Goal: Obtain resource: Download file/media

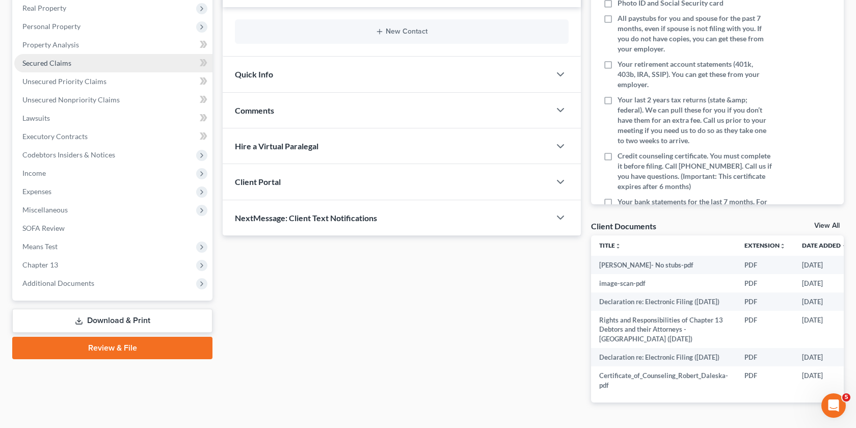
scroll to position [162, 0]
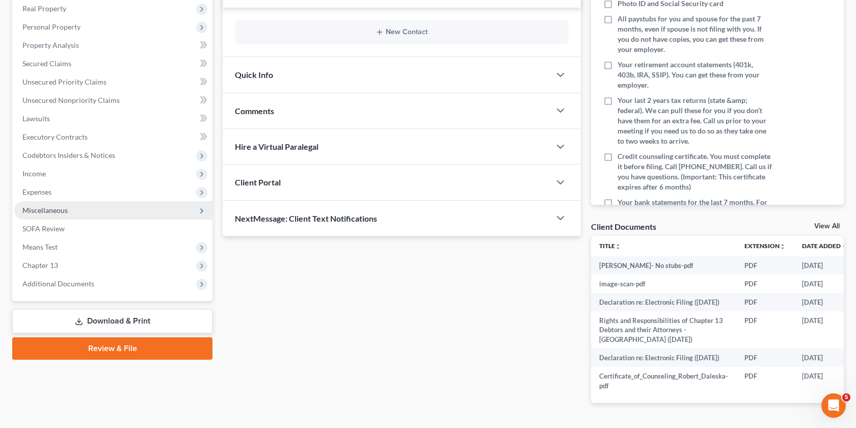
click at [96, 207] on span "Miscellaneous" at bounding box center [113, 210] width 198 height 18
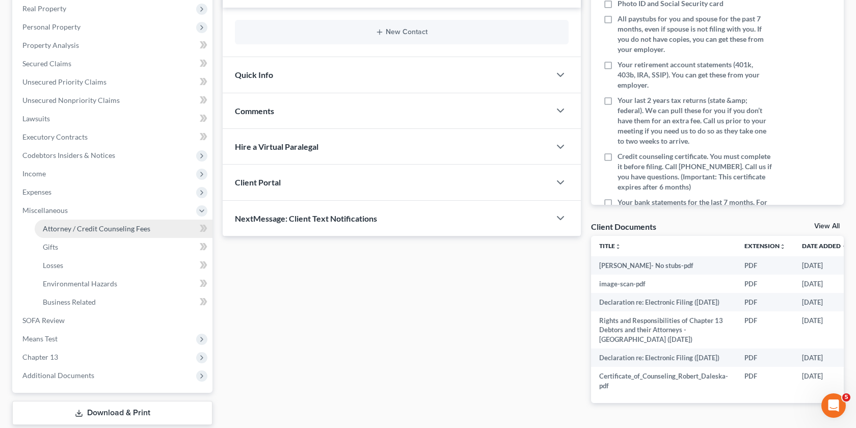
click at [162, 229] on link "Attorney / Credit Counseling Fees" at bounding box center [124, 229] width 178 height 18
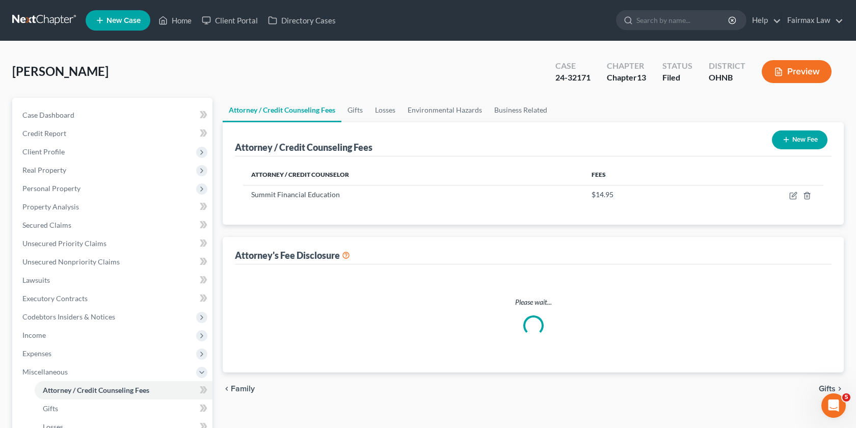
select select "4"
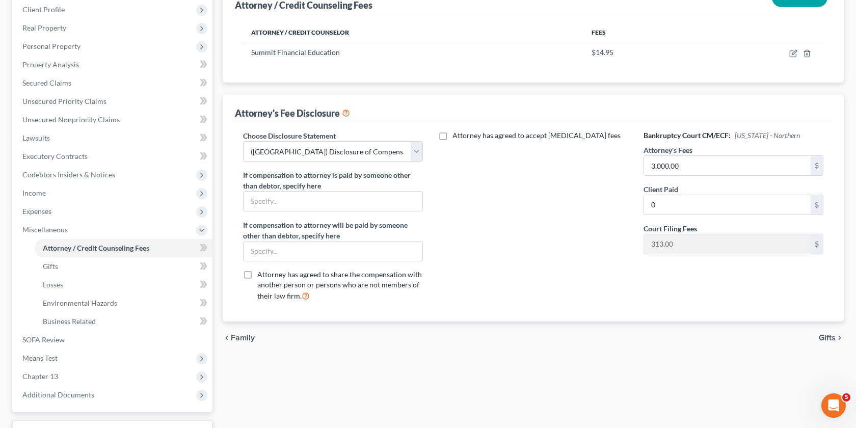
scroll to position [133, 0]
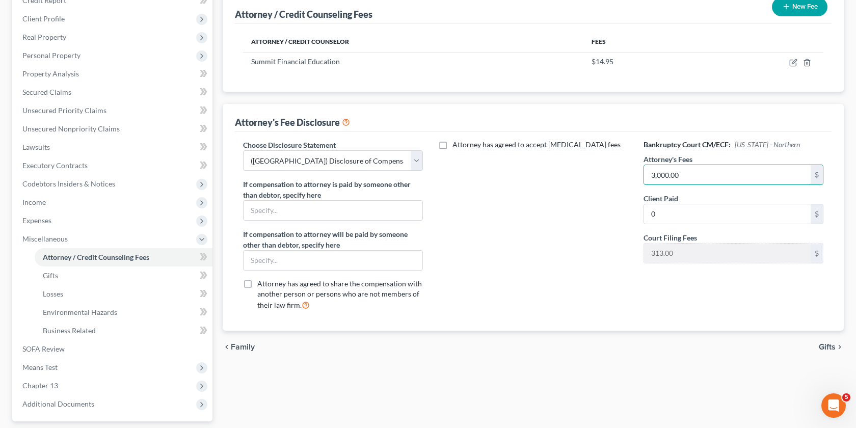
drag, startPoint x: 695, startPoint y: 175, endPoint x: 617, endPoint y: 174, distance: 78.5
click at [617, 174] on div "Choose Disclosure Statement Select WDMI - Chapter 13 - Disclosure of Attorney C…" at bounding box center [533, 229] width 601 height 179
click at [725, 163] on div "Attorney's Fees 3,000.00 $" at bounding box center [734, 169] width 180 height 31
click at [719, 168] on input "3,000.00" at bounding box center [727, 174] width 167 height 19
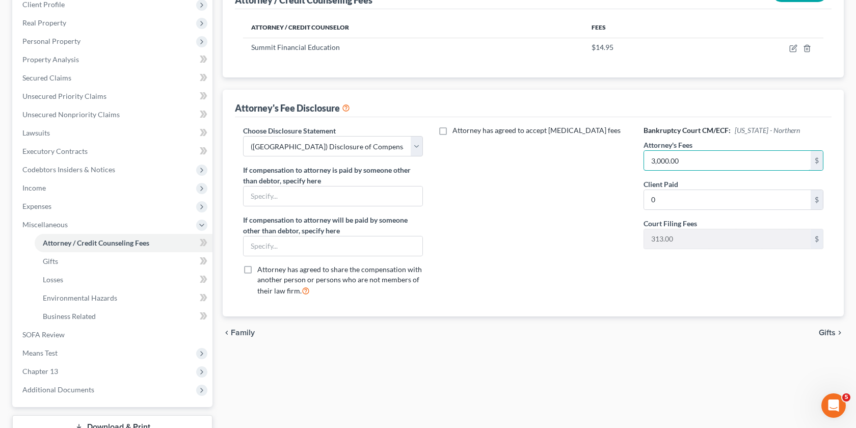
scroll to position [223, 0]
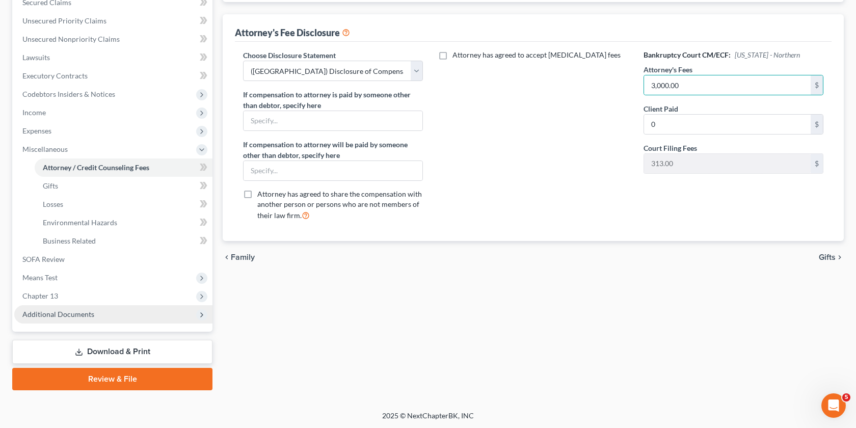
click at [112, 315] on span "Additional Documents" at bounding box center [113, 314] width 198 height 18
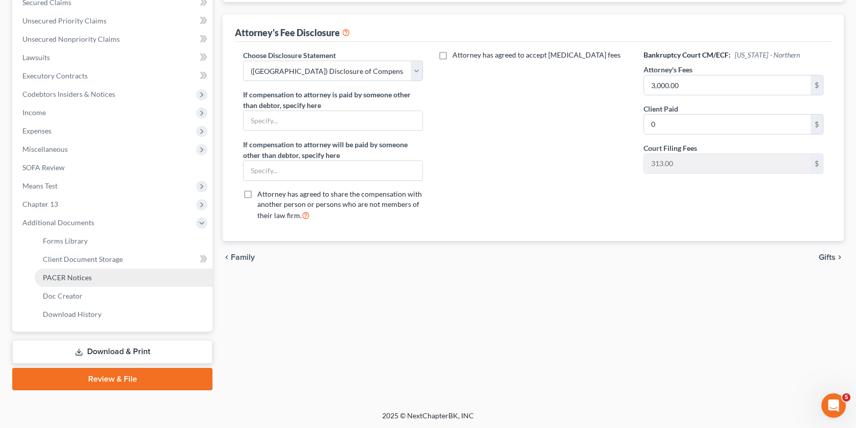
click at [107, 274] on link "PACER Notices" at bounding box center [124, 278] width 178 height 18
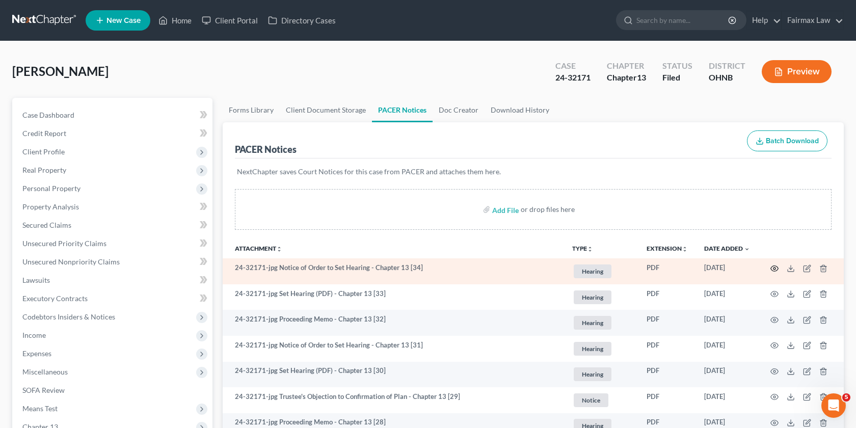
click at [771, 270] on icon "button" at bounding box center [775, 268] width 8 height 6
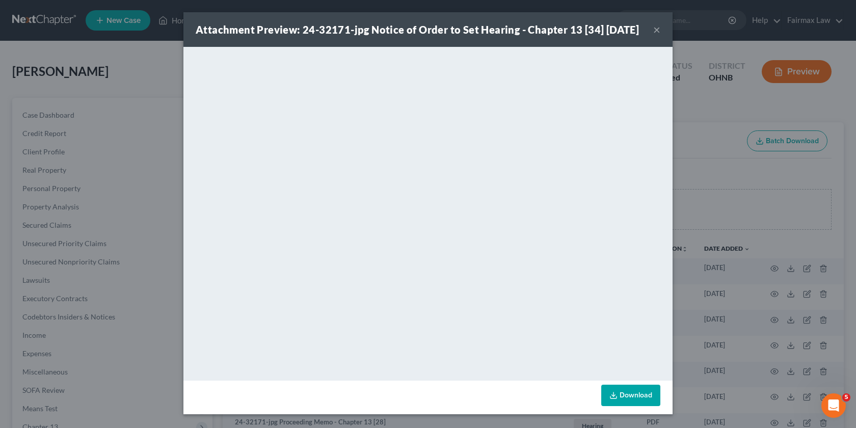
scroll to position [12, 0]
click at [719, 191] on div "Attachment Preview: 24-32171-jpg Notice of Order to Set Hearing - Chapter 13 [3…" at bounding box center [428, 214] width 856 height 428
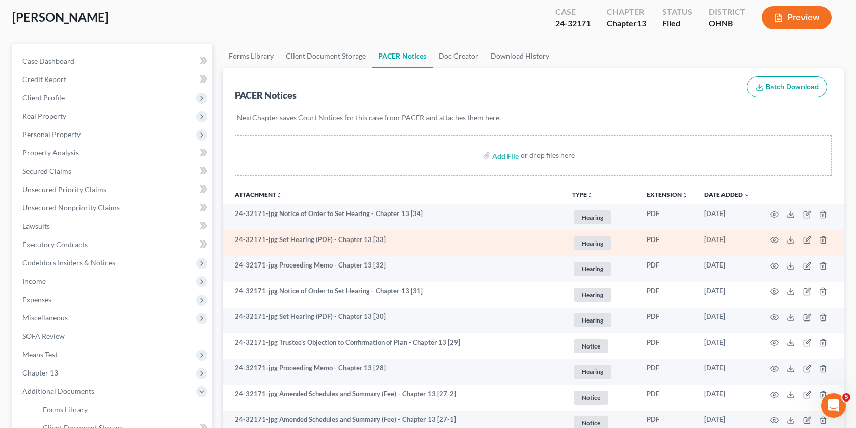
scroll to position [55, 0]
click at [772, 239] on icon "button" at bounding box center [774, 239] width 8 height 8
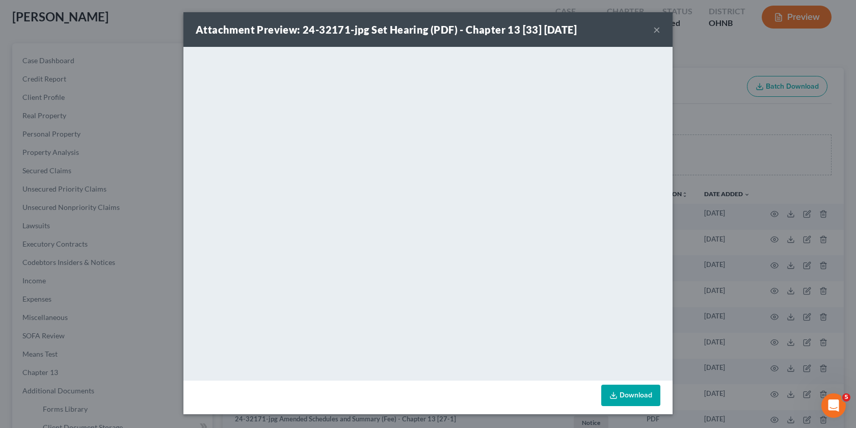
click at [700, 161] on div "Attachment Preview: 24-32171-jpg Set Hearing (PDF) - Chapter 13 [33] 06/20/2025…" at bounding box center [428, 214] width 856 height 428
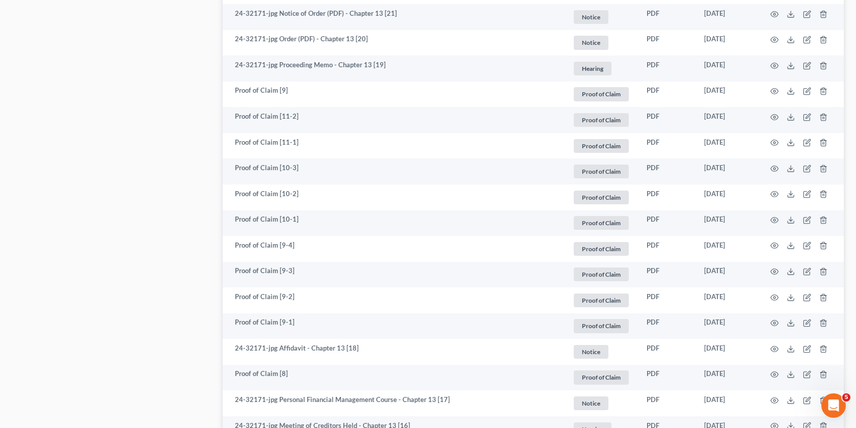
scroll to position [287, 0]
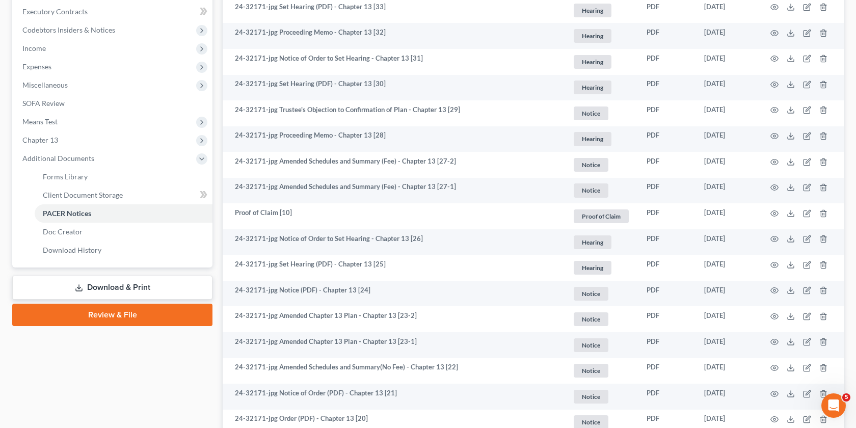
click at [110, 315] on link "Review & File" at bounding box center [112, 315] width 200 height 22
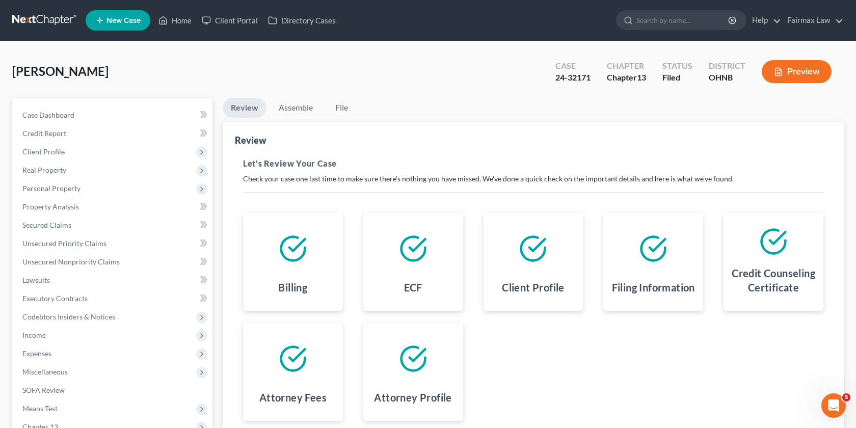
scroll to position [131, 0]
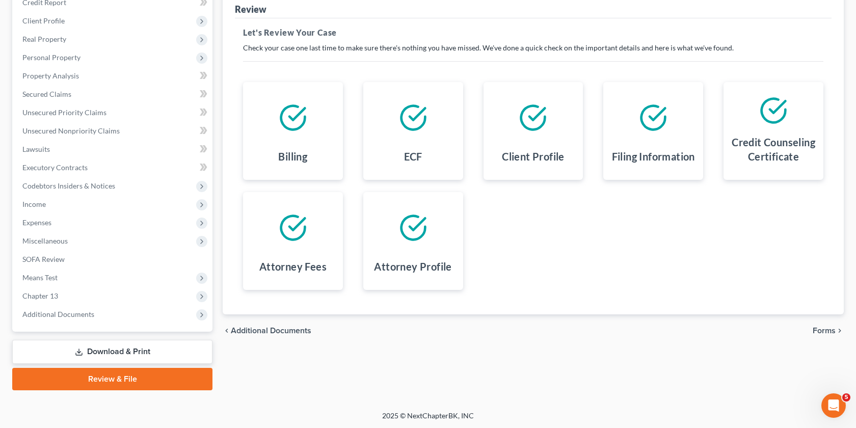
click at [144, 349] on link "Download & Print" at bounding box center [112, 352] width 200 height 24
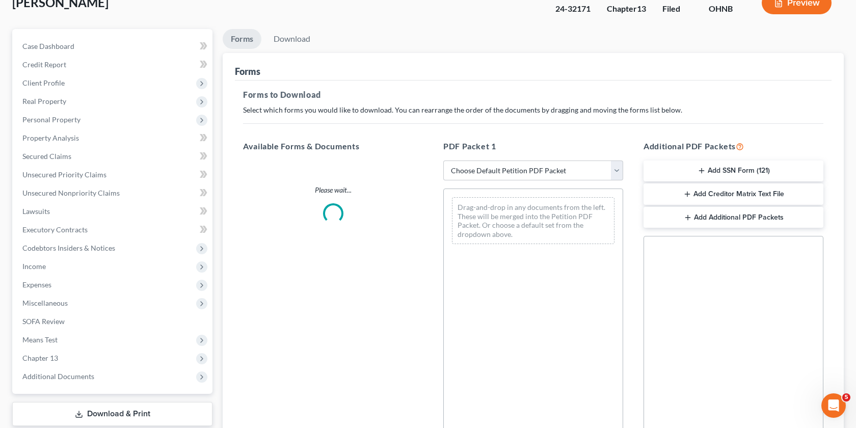
scroll to position [78, 0]
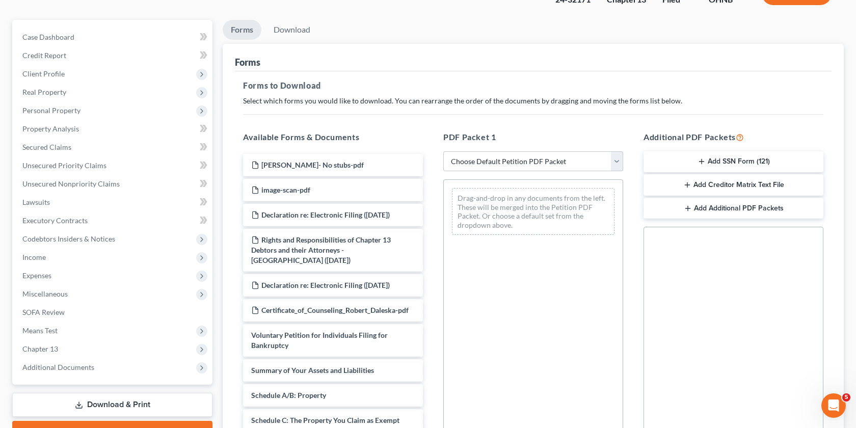
click at [597, 172] on div "PDF Packet 1 Choose Default Petition PDF Packet Complete Bankruptcy Petition (a…" at bounding box center [533, 295] width 200 height 345
click at [580, 159] on select "Choose Default Petition PDF Packet Complete Bankruptcy Petition (all forms and …" at bounding box center [533, 161] width 180 height 20
select select "0"
click at [443, 151] on select "Choose Default Petition PDF Packet Complete Bankruptcy Petition (all forms and …" at bounding box center [533, 161] width 180 height 20
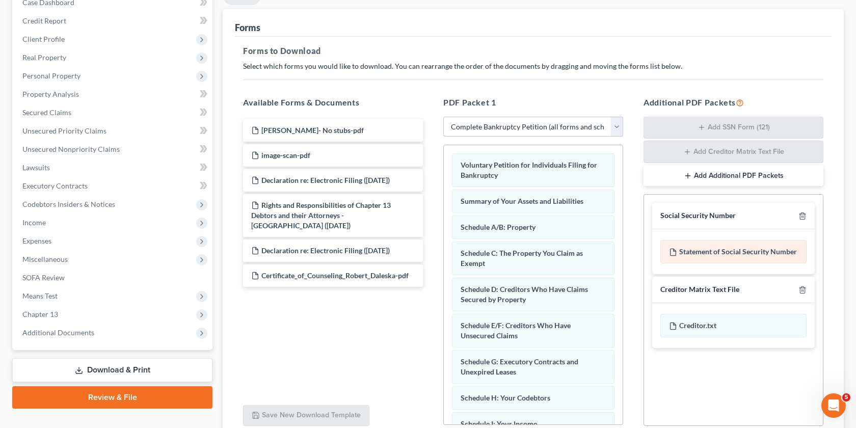
scroll to position [113, 0]
click at [801, 218] on icon "button" at bounding box center [802, 215] width 8 height 8
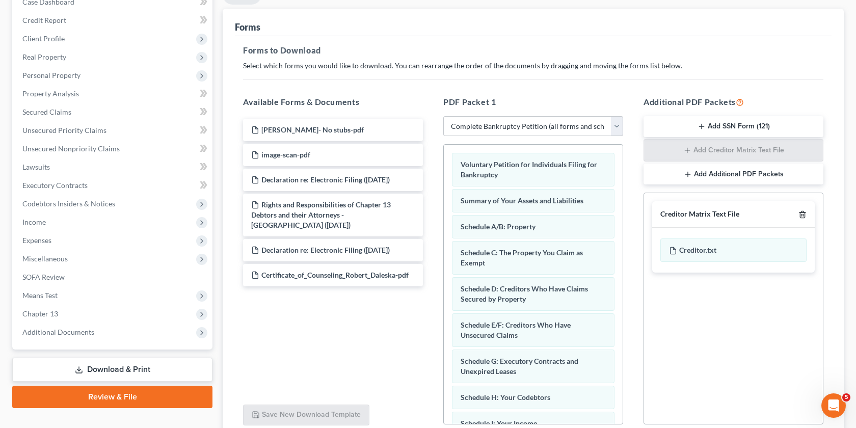
click at [801, 218] on icon "button" at bounding box center [802, 214] width 8 height 8
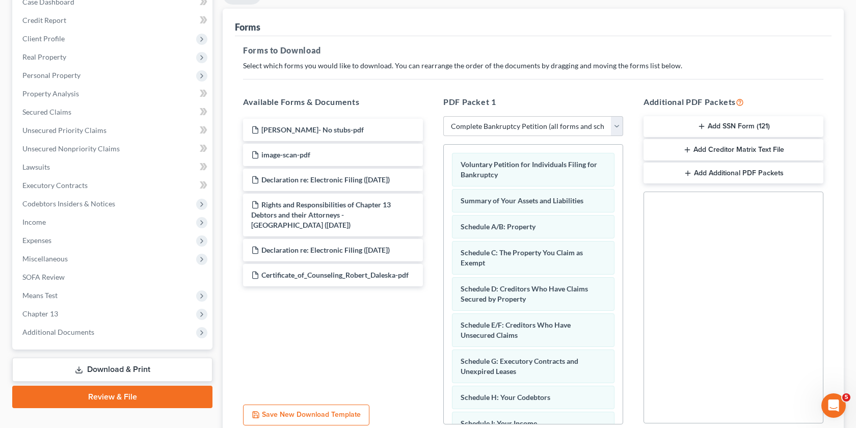
scroll to position [201, 0]
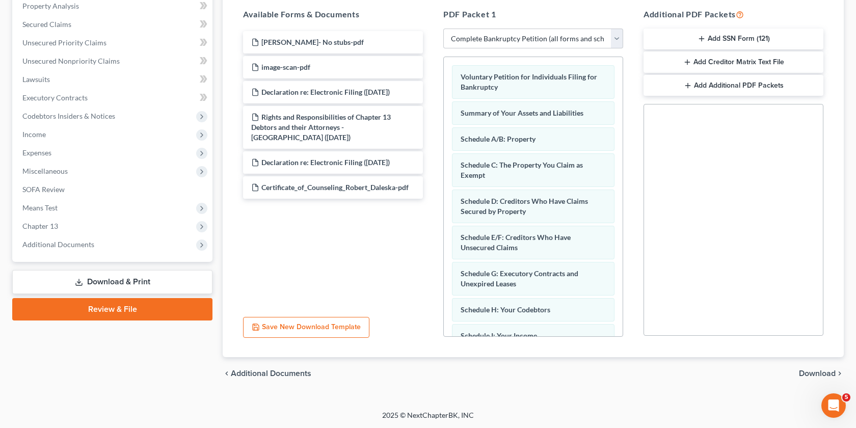
click at [812, 370] on span "Download" at bounding box center [817, 373] width 37 height 8
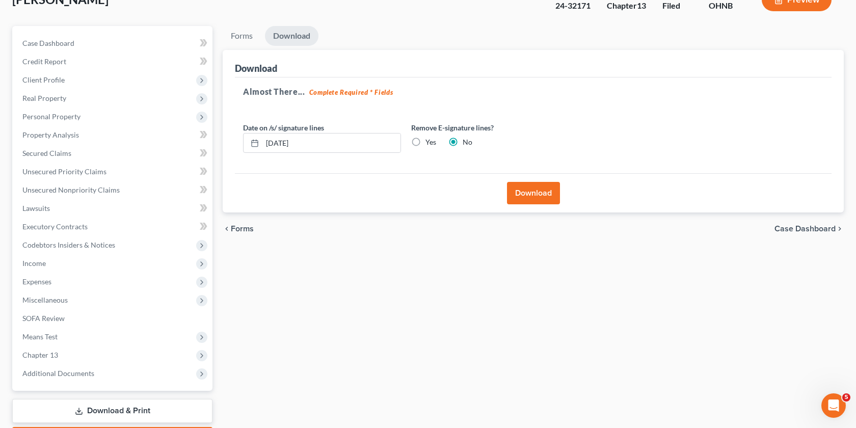
scroll to position [40, 0]
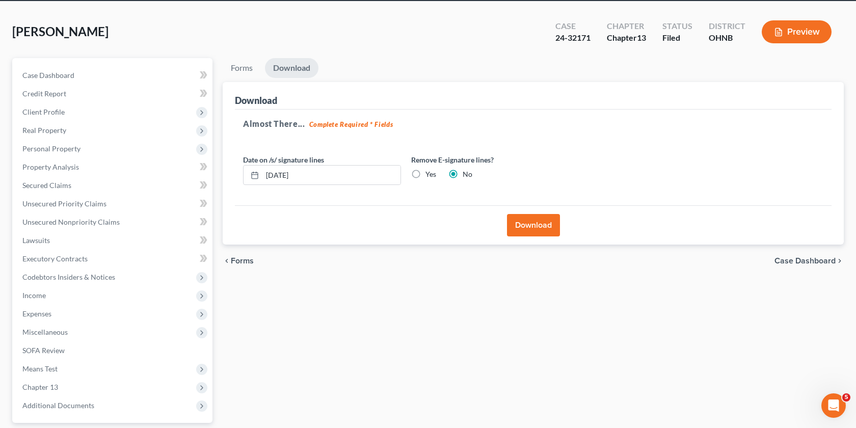
click at [546, 223] on button "Download" at bounding box center [533, 225] width 53 height 22
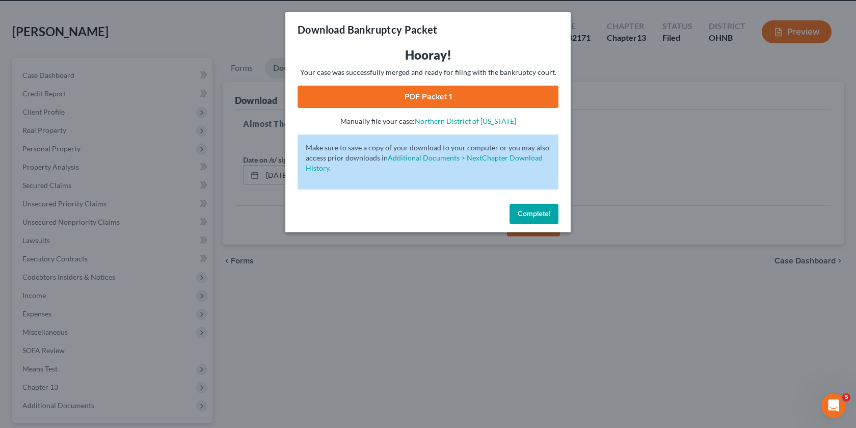
click at [443, 98] on link "PDF Packet 1" at bounding box center [428, 97] width 261 height 22
click at [669, 154] on div "Download Bankruptcy Packet Hooray! Your case was successfully merged and ready …" at bounding box center [428, 214] width 856 height 428
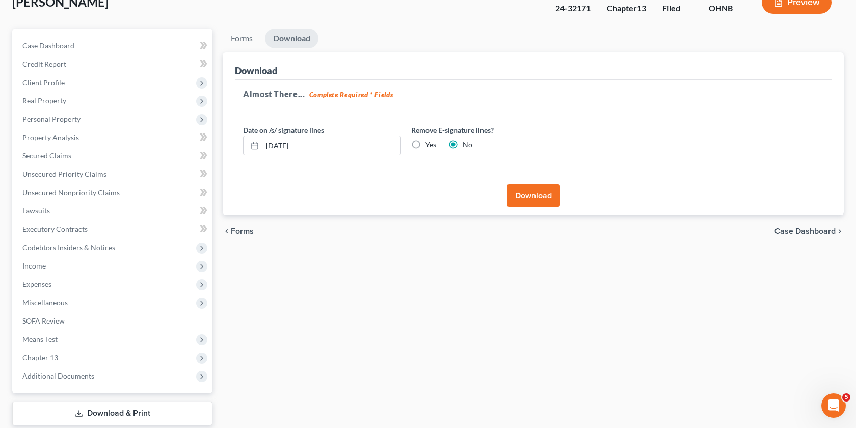
scroll to position [0, 0]
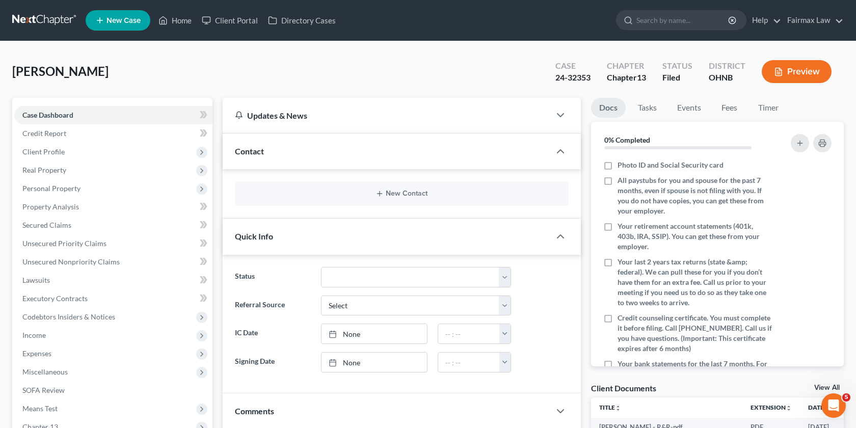
scroll to position [307, 0]
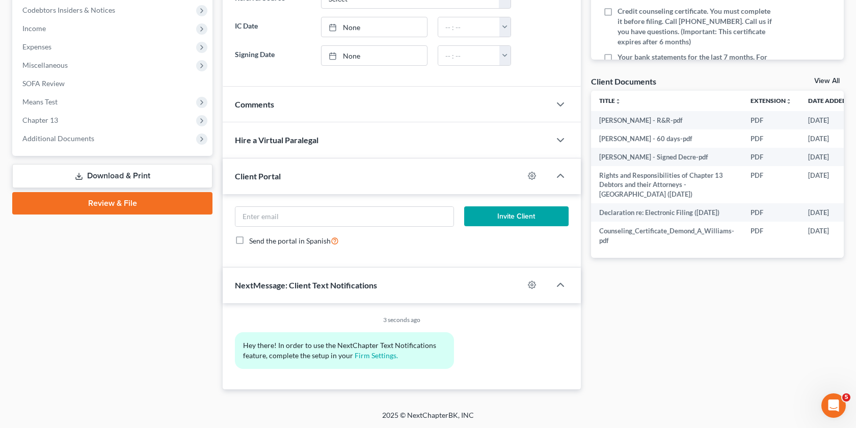
click at [110, 181] on link "Download & Print" at bounding box center [112, 176] width 200 height 24
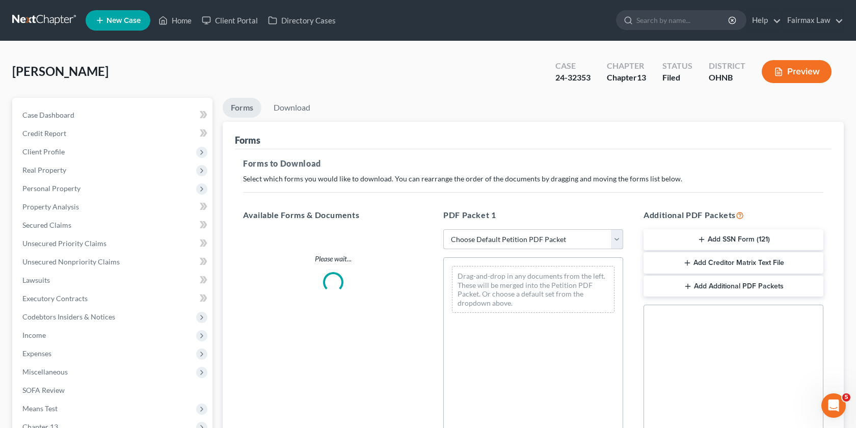
click at [561, 230] on select "Choose Default Petition PDF Packet Complete Bankruptcy Petition (all forms and …" at bounding box center [533, 239] width 180 height 20
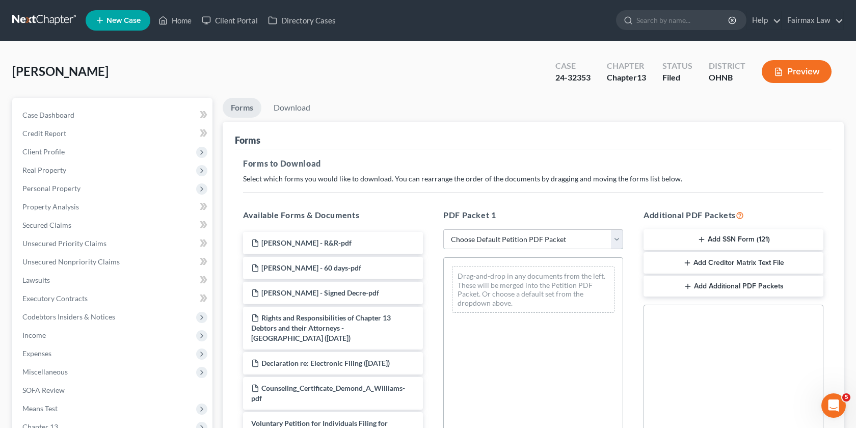
select select "0"
click at [443, 229] on select "Choose Default Petition PDF Packet Complete Bankruptcy Petition (all forms and …" at bounding box center [533, 239] width 180 height 20
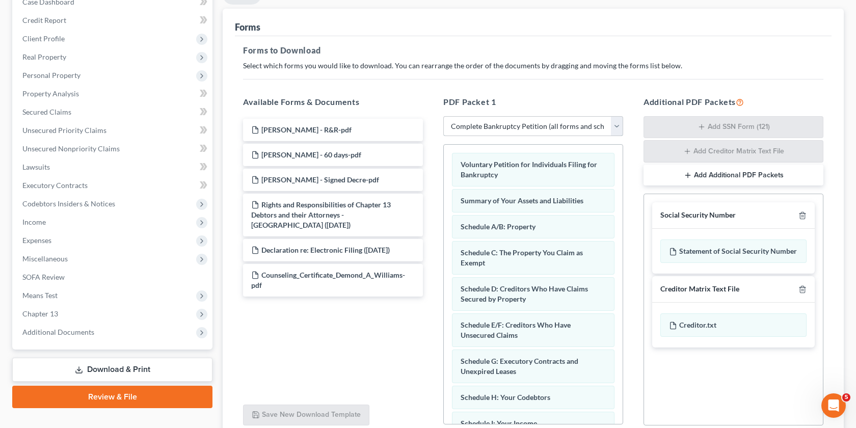
scroll to position [126, 0]
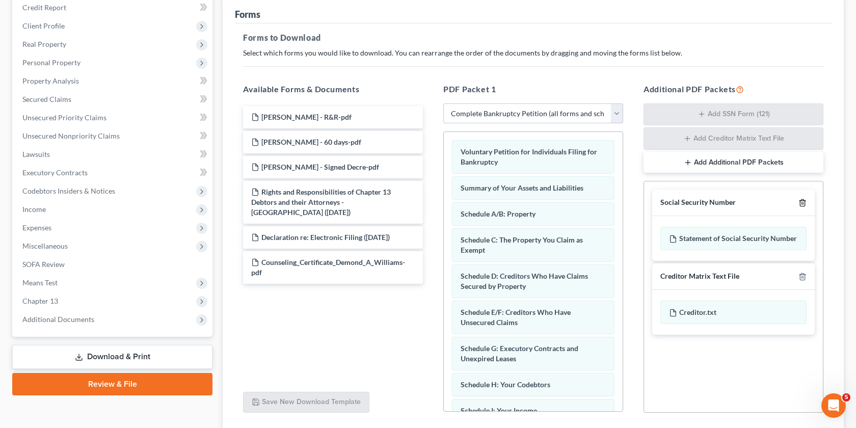
click at [803, 204] on line "button" at bounding box center [803, 204] width 0 height 2
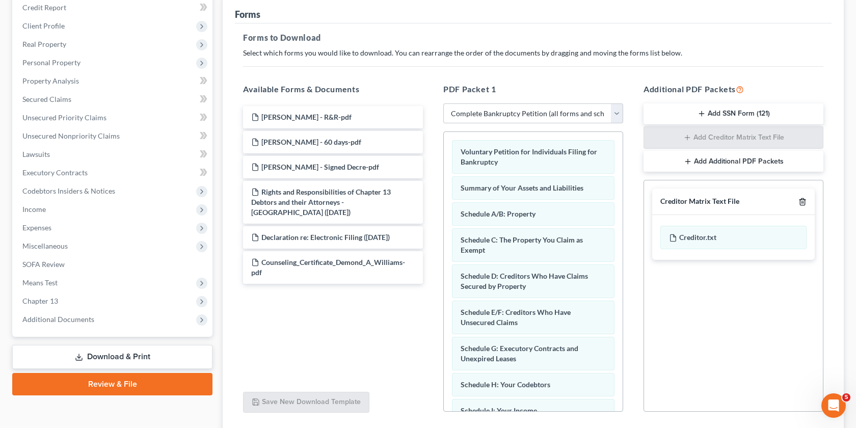
click at [803, 203] on line "button" at bounding box center [803, 203] width 0 height 2
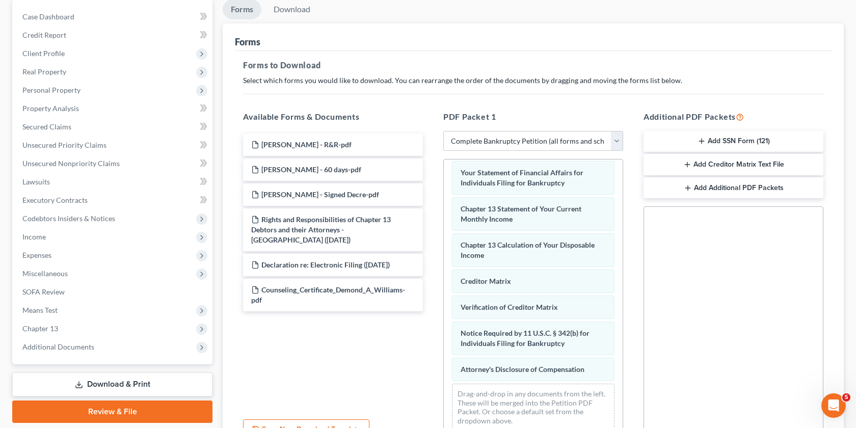
scroll to position [201, 0]
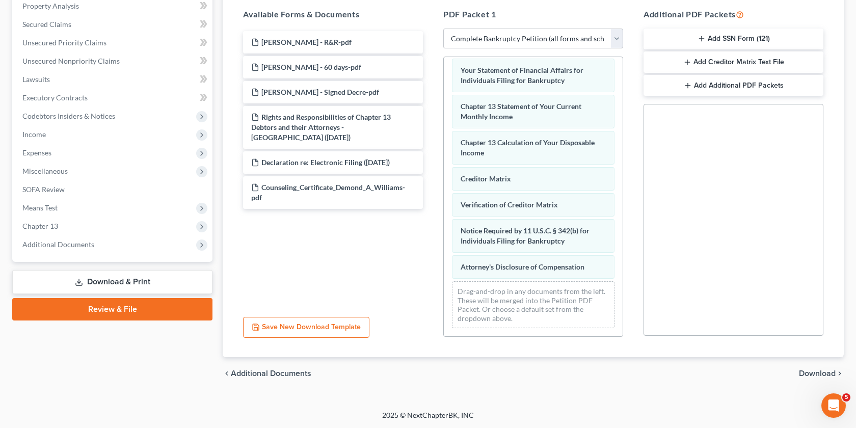
click at [804, 357] on div "chevron_left Additional Documents Download chevron_right" at bounding box center [533, 373] width 621 height 33
click at [805, 374] on span "Download" at bounding box center [817, 373] width 37 height 8
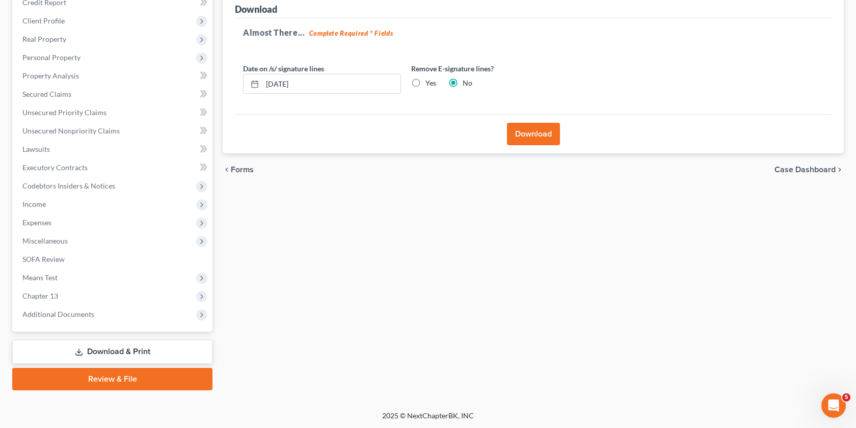
click at [535, 126] on button "Download" at bounding box center [533, 134] width 53 height 22
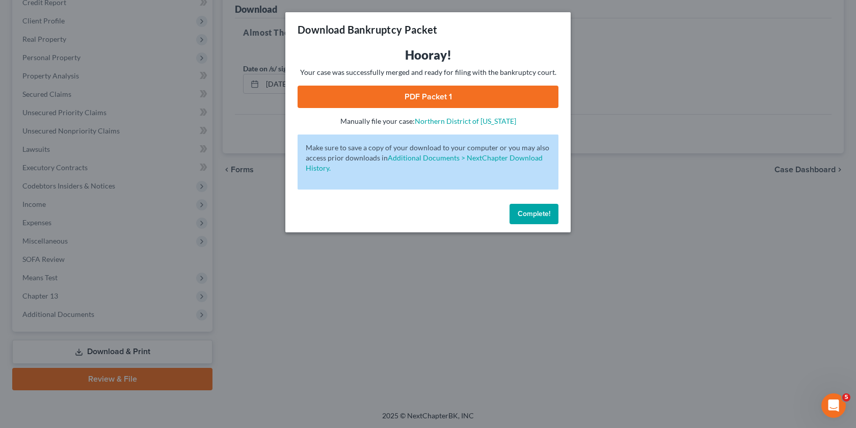
click at [451, 92] on link "PDF Packet 1" at bounding box center [428, 97] width 261 height 22
click at [627, 140] on div "Download Bankruptcy Packet Hooray! Your case was successfully merged and ready …" at bounding box center [428, 214] width 856 height 428
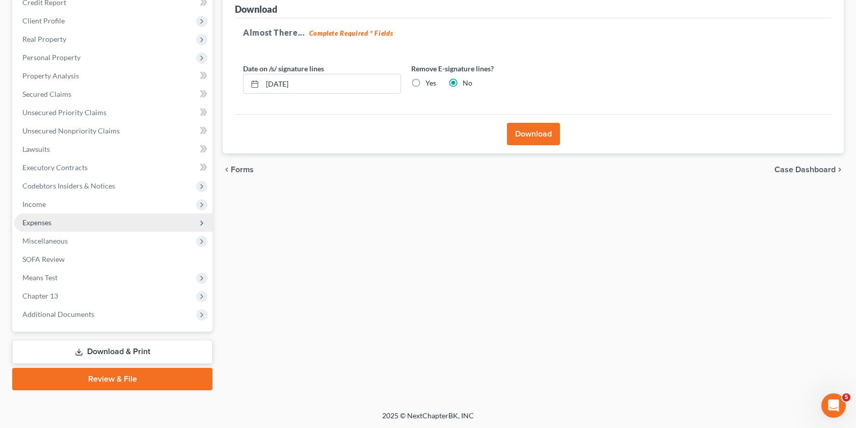
click at [110, 226] on span "Expenses" at bounding box center [113, 222] width 198 height 18
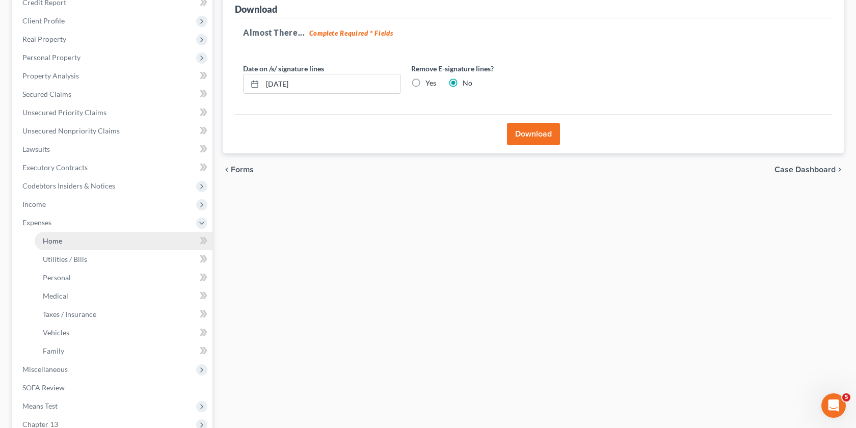
click at [109, 239] on link "Home" at bounding box center [124, 241] width 178 height 18
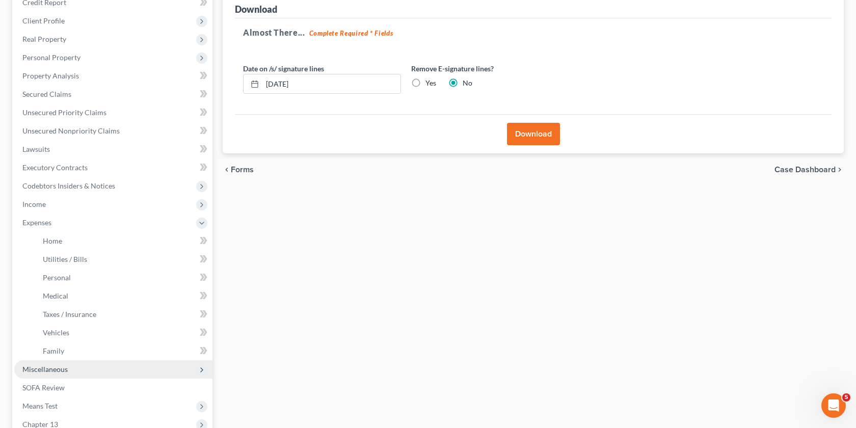
click at [76, 369] on span "Miscellaneous" at bounding box center [113, 369] width 198 height 18
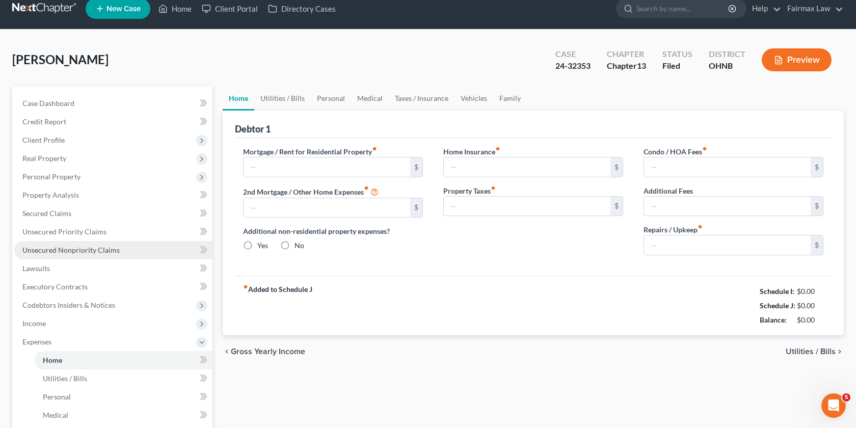
type input "1,500.00"
type input "0.00"
radio input "true"
type input "0.00"
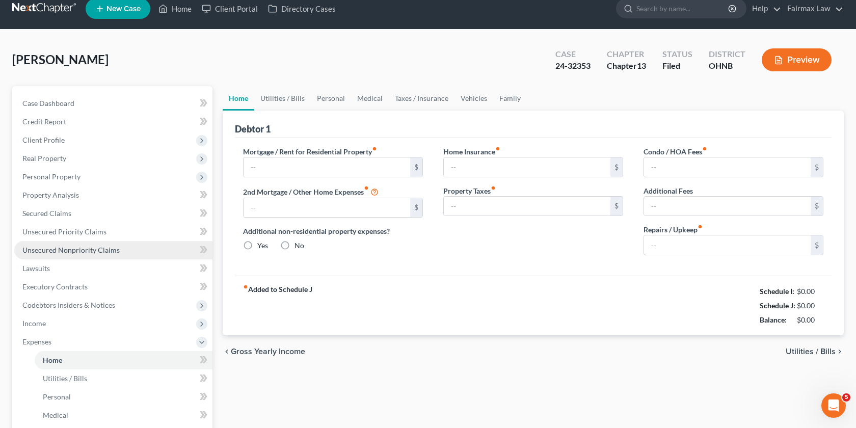
type input "0.00"
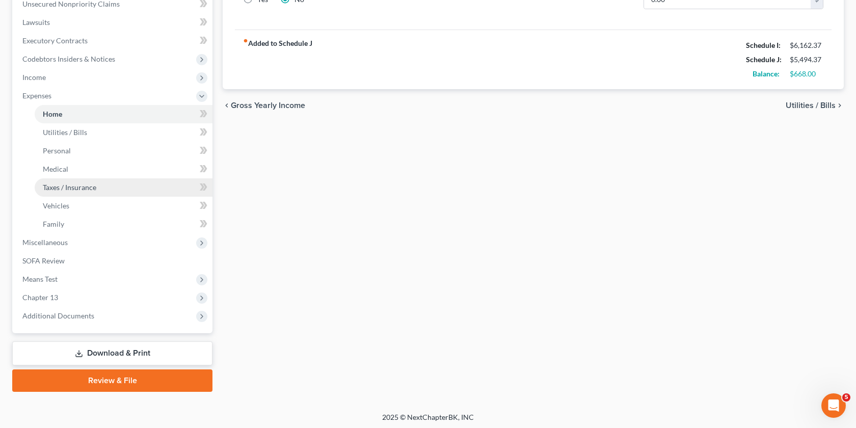
scroll to position [257, 0]
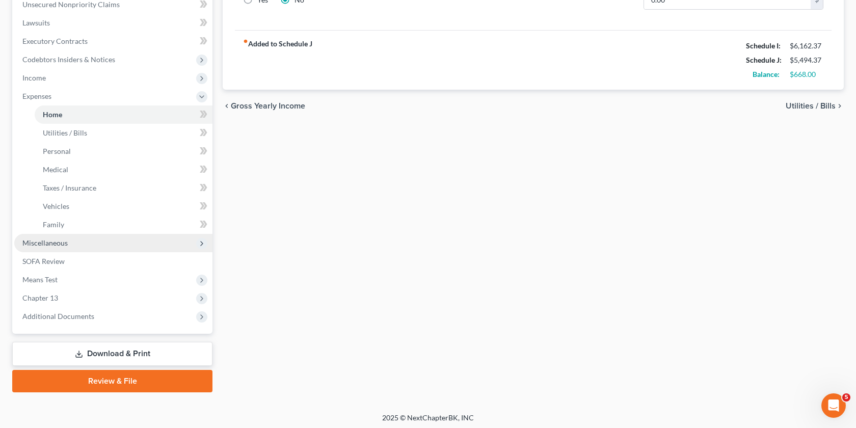
click at [109, 241] on span "Miscellaneous" at bounding box center [113, 243] width 198 height 18
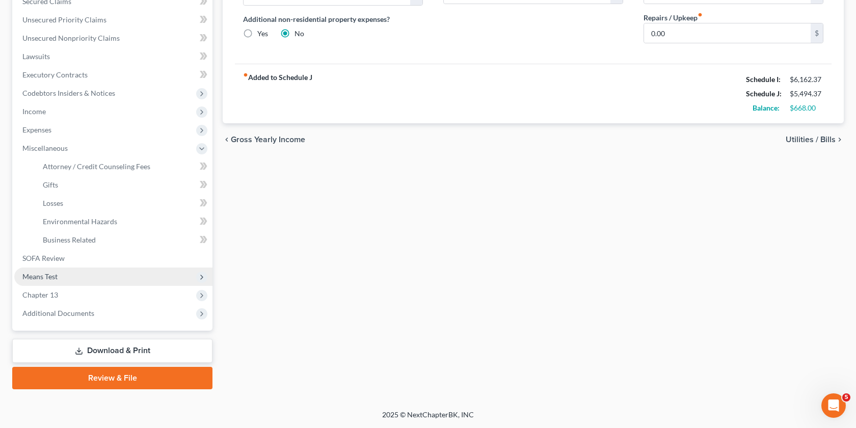
scroll to position [223, 0]
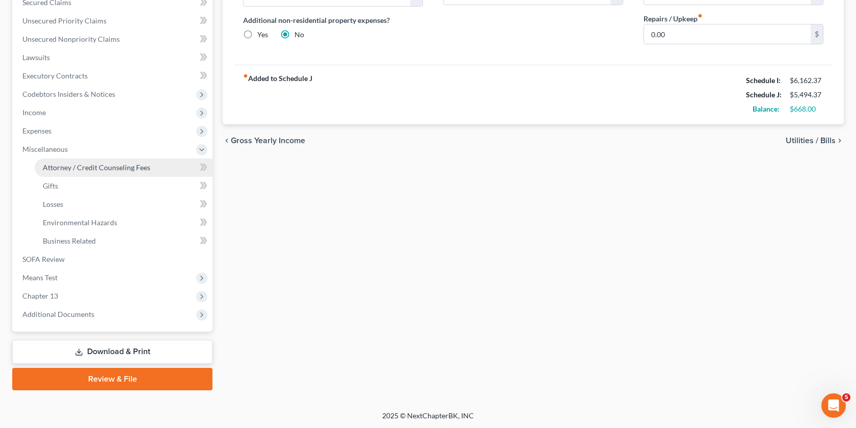
click at [92, 172] on link "Attorney / Credit Counseling Fees" at bounding box center [124, 167] width 178 height 18
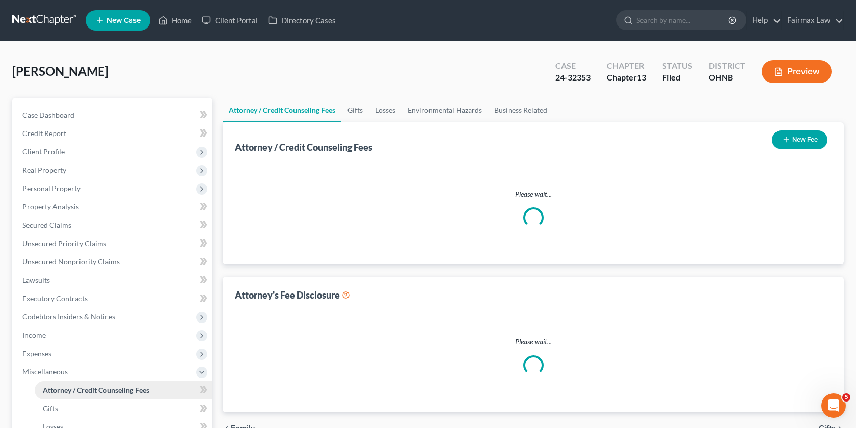
select select "4"
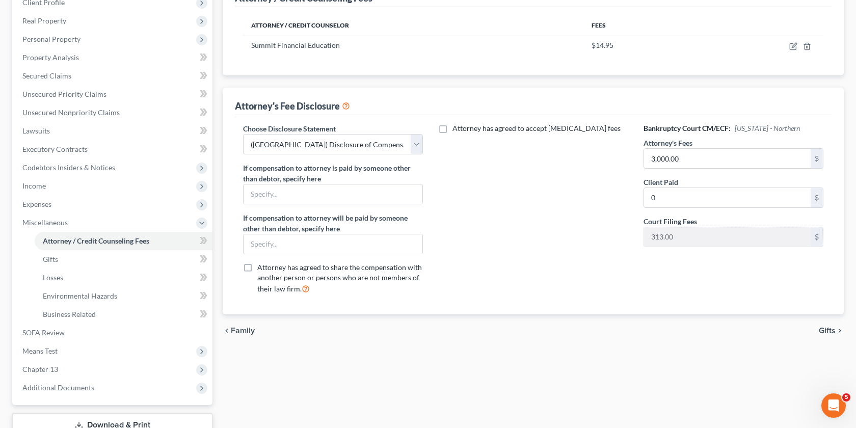
scroll to position [223, 0]
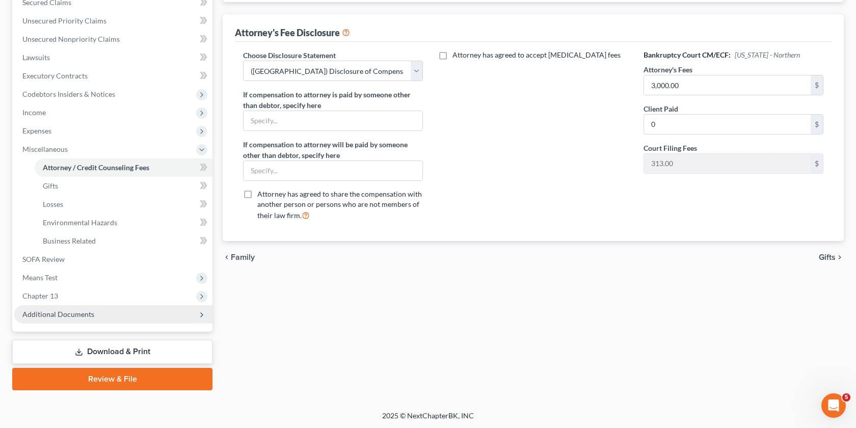
click at [144, 309] on span "Additional Documents" at bounding box center [113, 314] width 198 height 18
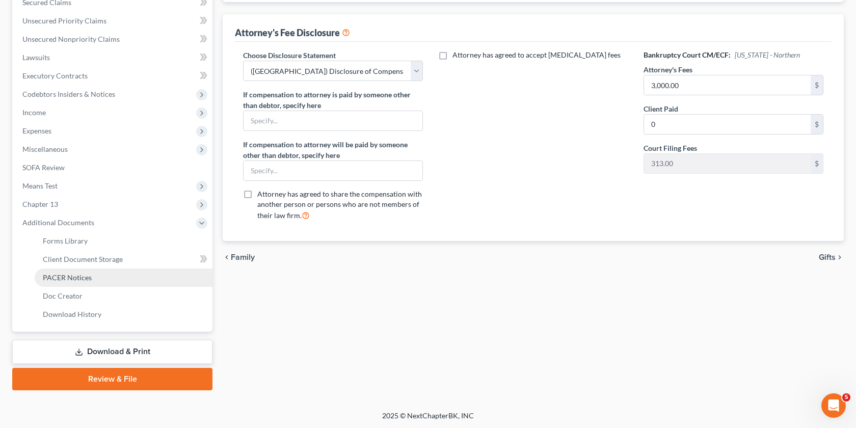
click at [146, 280] on link "PACER Notices" at bounding box center [124, 278] width 178 height 18
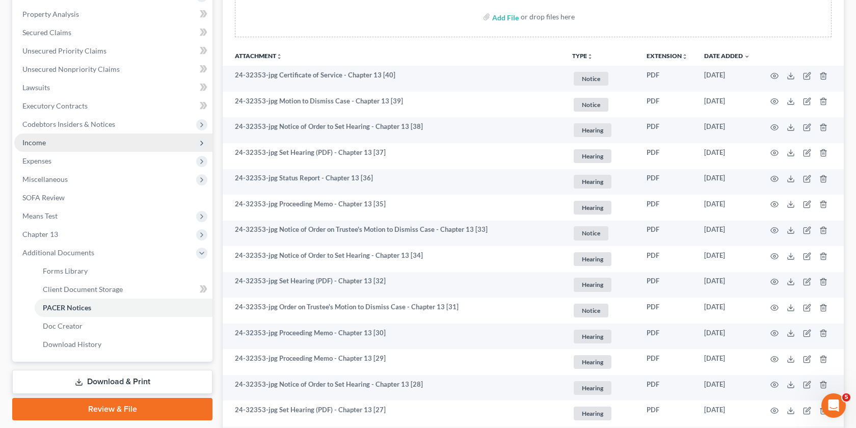
scroll to position [194, 0]
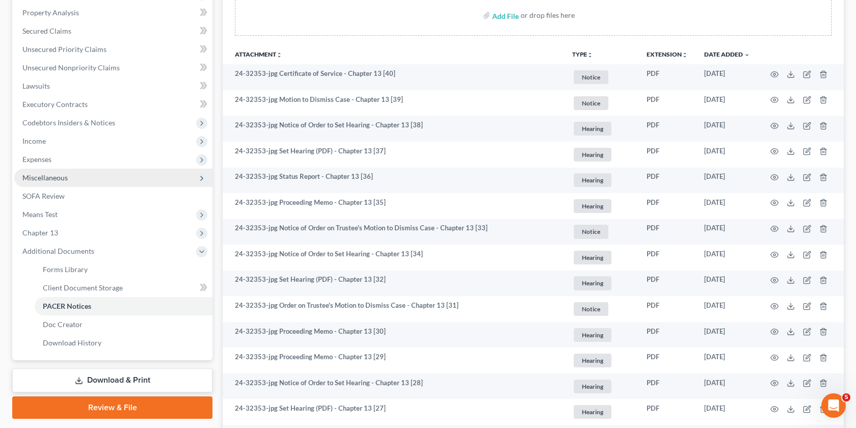
click at [73, 178] on span "Miscellaneous" at bounding box center [113, 178] width 198 height 18
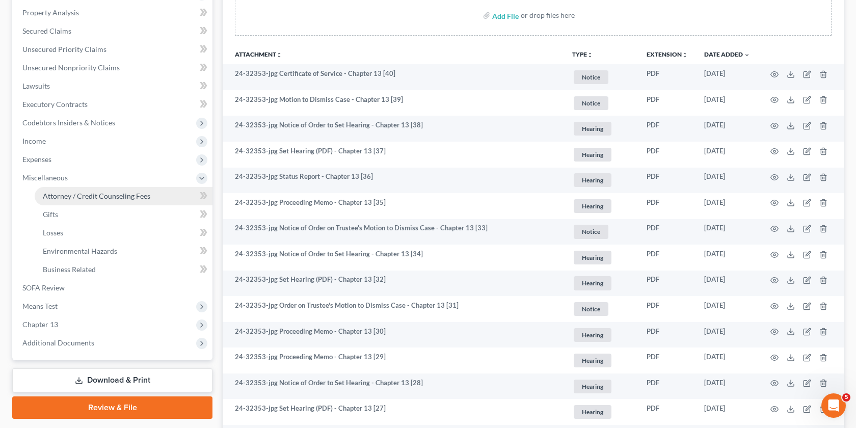
click at [116, 199] on span "Attorney / Credit Counseling Fees" at bounding box center [97, 196] width 108 height 9
select select "4"
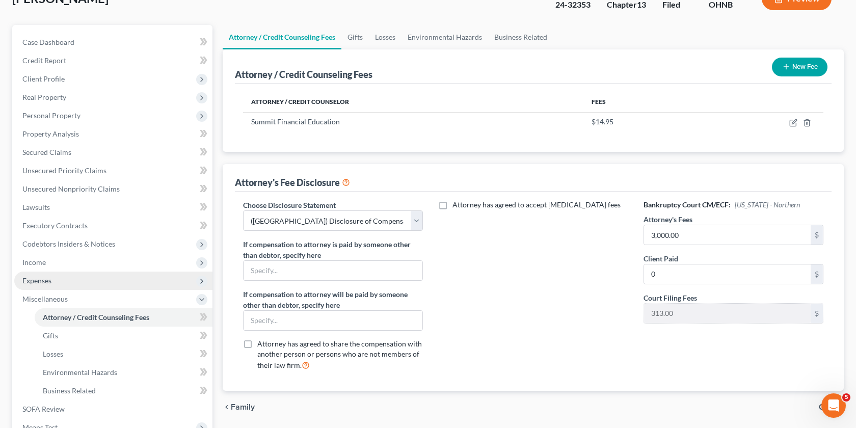
scroll to position [223, 0]
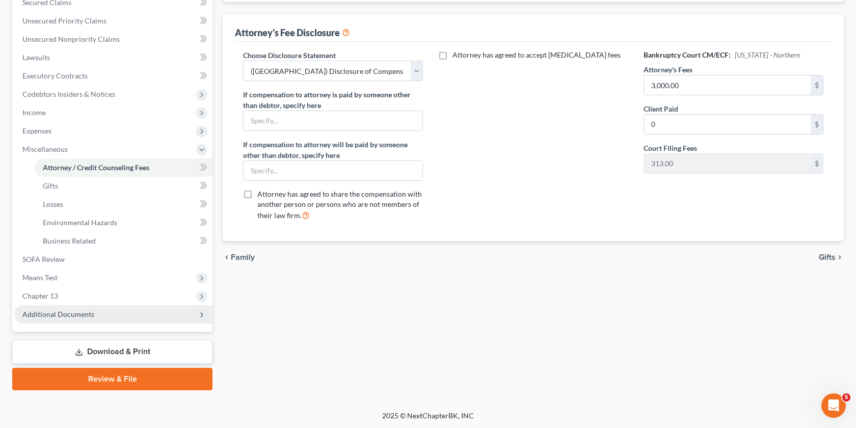
click at [100, 318] on span "Additional Documents" at bounding box center [113, 314] width 198 height 18
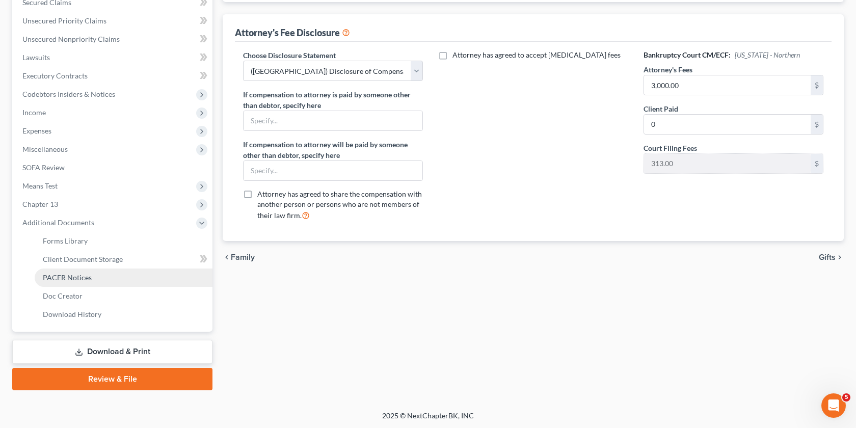
click at [77, 276] on span "PACER Notices" at bounding box center [67, 277] width 49 height 9
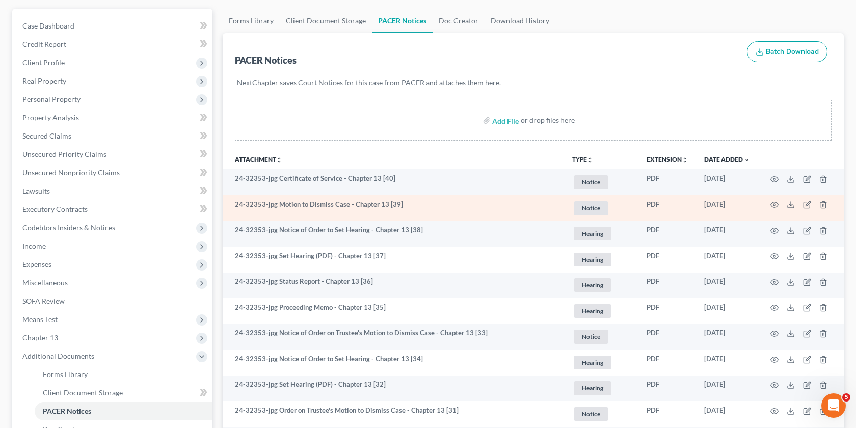
scroll to position [89, 0]
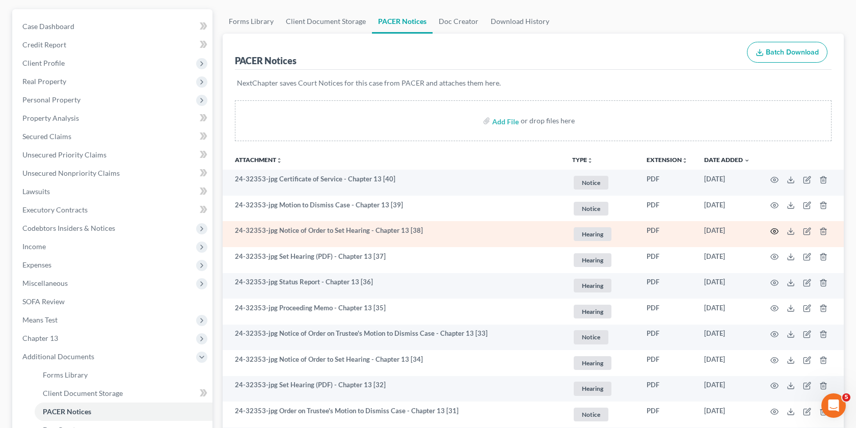
click at [771, 233] on icon "button" at bounding box center [774, 231] width 8 height 8
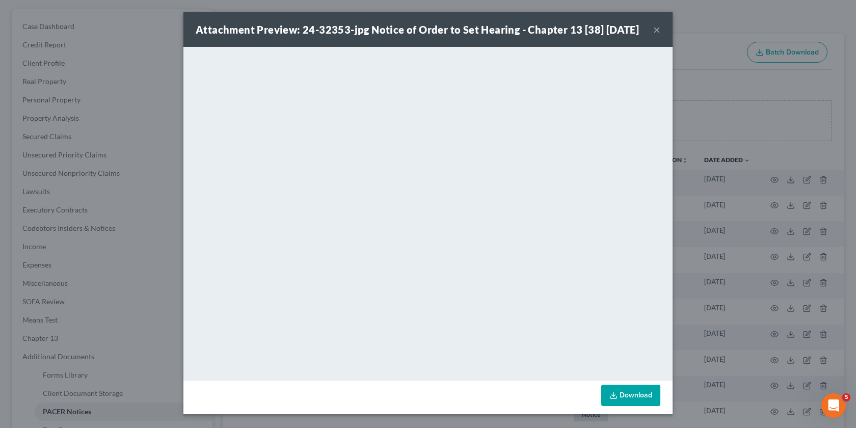
click at [706, 243] on div "Attachment Preview: 24-32353-jpg Notice of Order to Set Hearing - Chapter 13 [3…" at bounding box center [428, 214] width 856 height 428
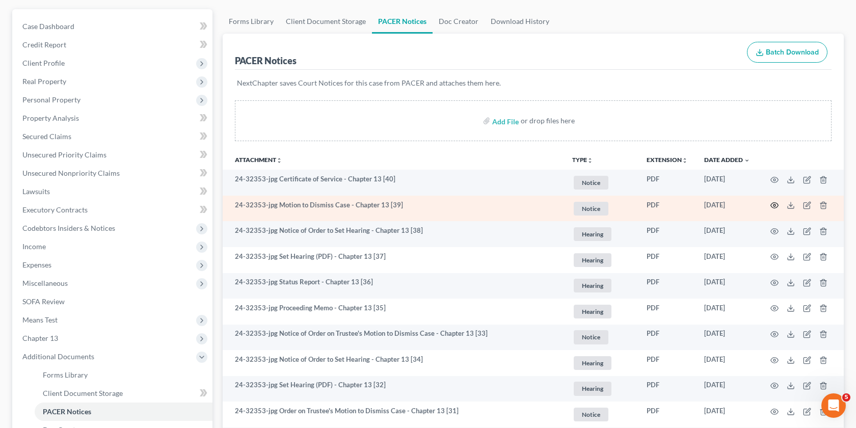
click at [771, 202] on icon "button" at bounding box center [774, 205] width 8 height 8
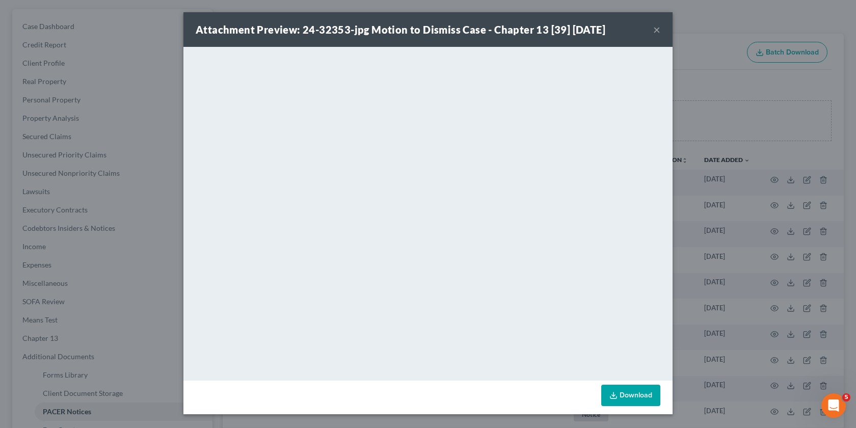
click at [772, 75] on div "Attachment Preview: 24-32353-jpg Motion to Dismiss Case - Chapter 13 [39] 08/13…" at bounding box center [428, 214] width 856 height 428
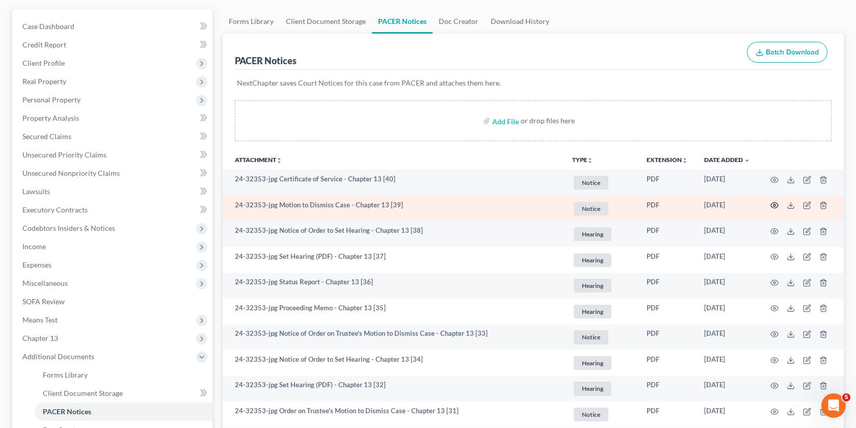
click at [772, 204] on icon "button" at bounding box center [774, 205] width 8 height 8
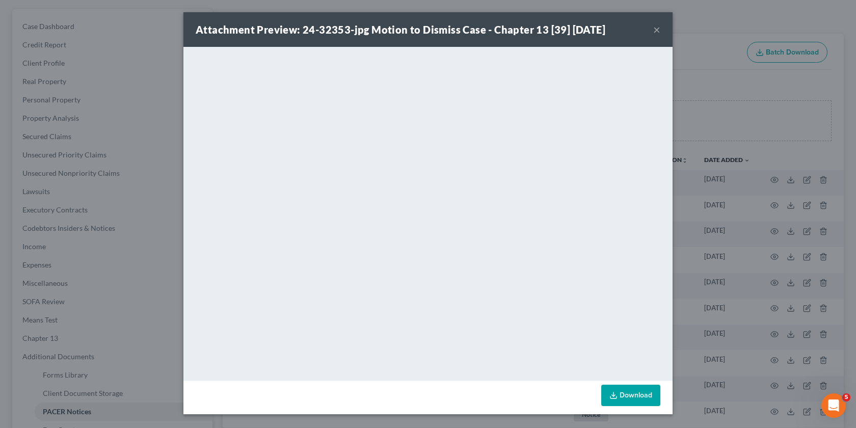
click at [709, 183] on div "Attachment Preview: 24-32353-jpg Motion to Dismiss Case - Chapter 13 [39] 08/13…" at bounding box center [428, 214] width 856 height 428
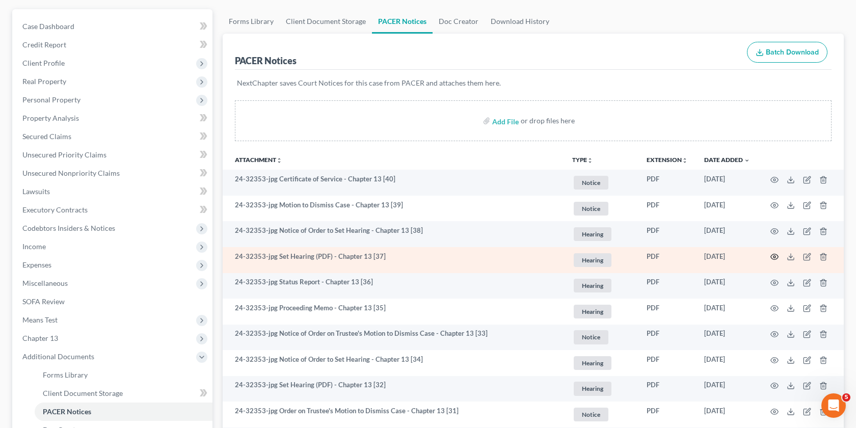
click at [778, 258] on icon "button" at bounding box center [774, 257] width 8 height 8
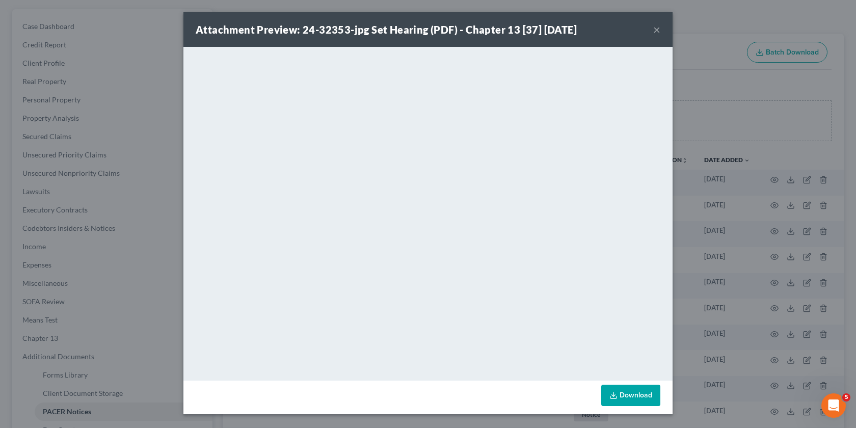
click at [658, 28] on button "×" at bounding box center [656, 29] width 7 height 12
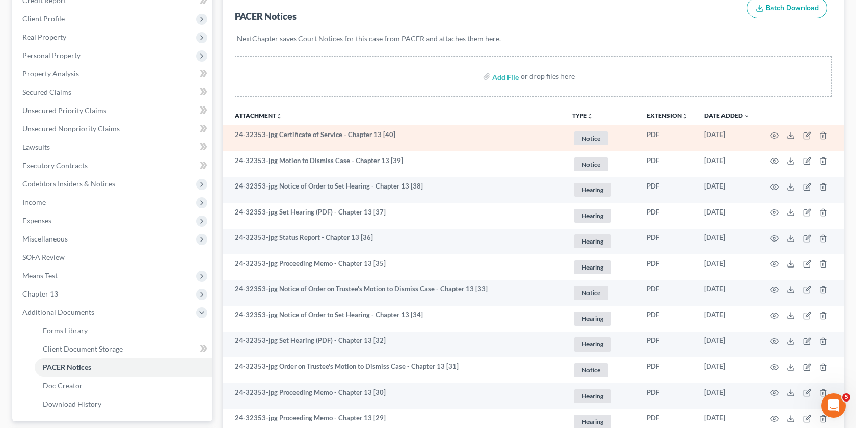
scroll to position [139, 0]
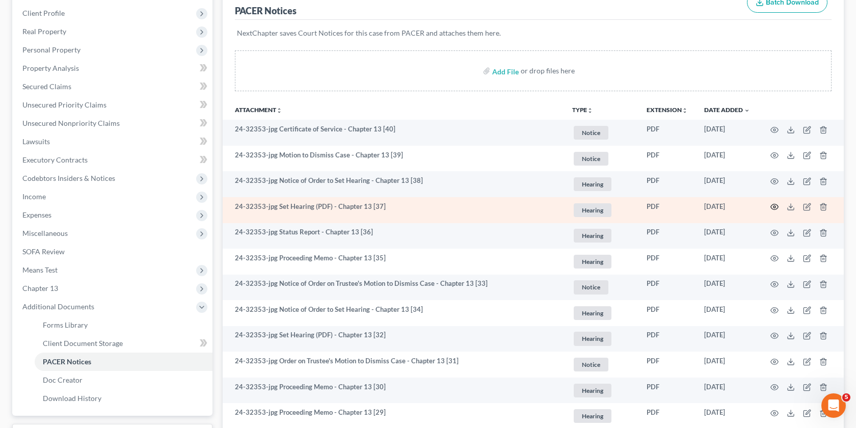
click at [772, 207] on icon "button" at bounding box center [774, 207] width 8 height 8
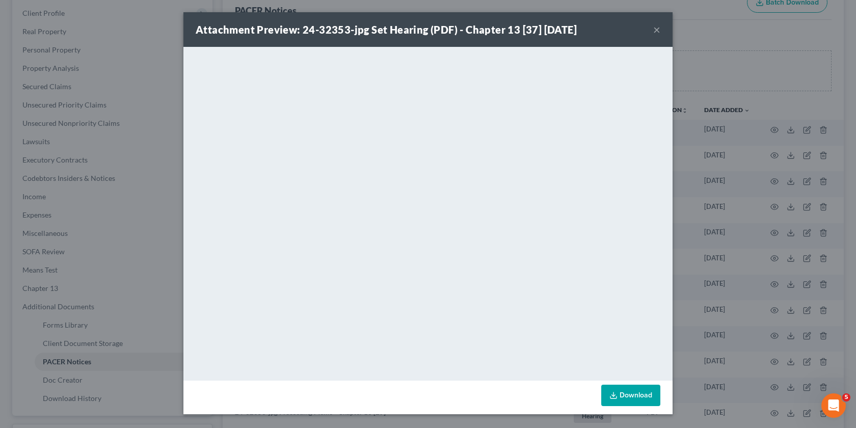
click at [741, 202] on div "Attachment Preview: 24-32353-jpg Set Hearing (PDF) - Chapter 13 [37] 07/11/2025…" at bounding box center [428, 214] width 856 height 428
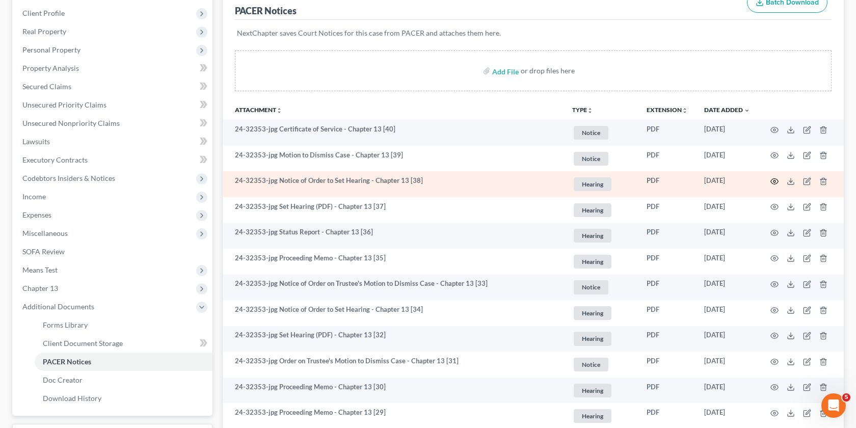
click at [777, 180] on icon "button" at bounding box center [774, 181] width 8 height 8
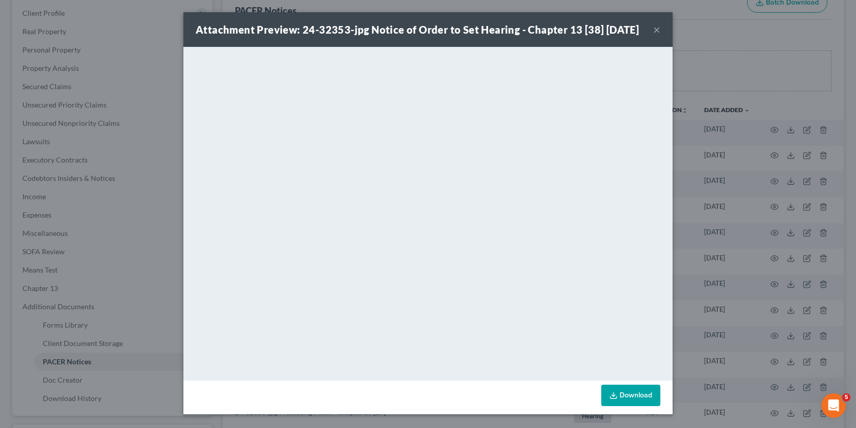
click at [751, 247] on div "Attachment Preview: 24-32353-jpg Notice of Order to Set Hearing - Chapter 13 [3…" at bounding box center [428, 214] width 856 height 428
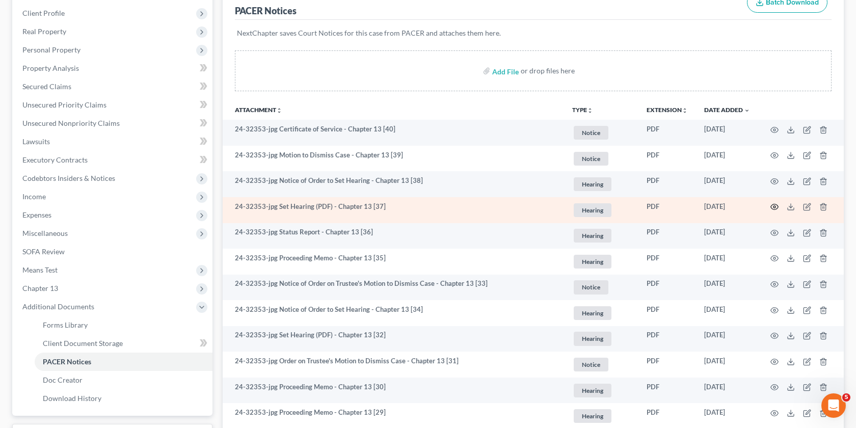
click at [771, 208] on icon "button" at bounding box center [775, 207] width 8 height 6
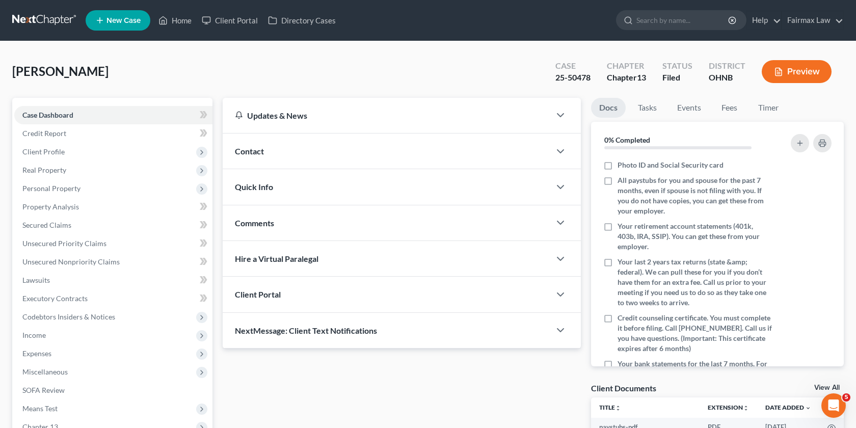
scroll to position [154, 0]
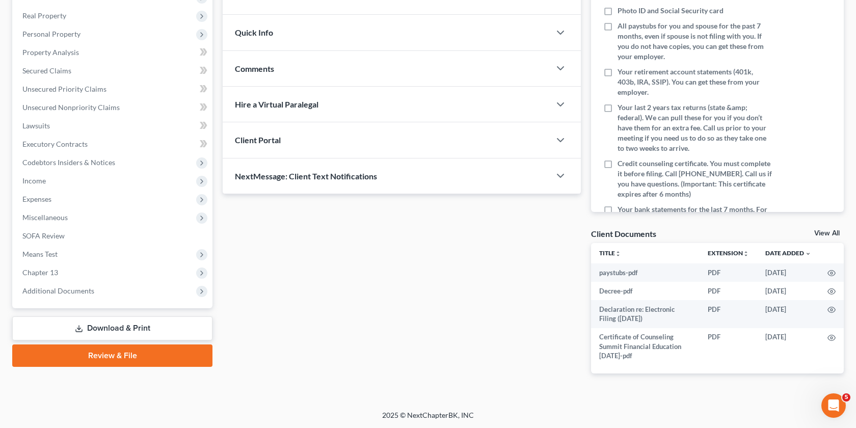
click at [133, 300] on div "Case Dashboard Payments Invoices Payments Payments Credit Report Client Profile…" at bounding box center [112, 125] width 200 height 365
click at [116, 290] on span "Additional Documents" at bounding box center [113, 291] width 198 height 18
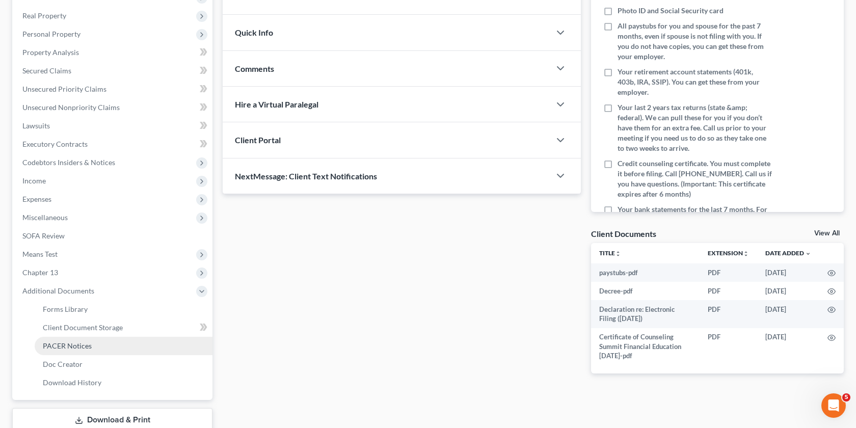
click at [123, 342] on link "PACER Notices" at bounding box center [124, 346] width 178 height 18
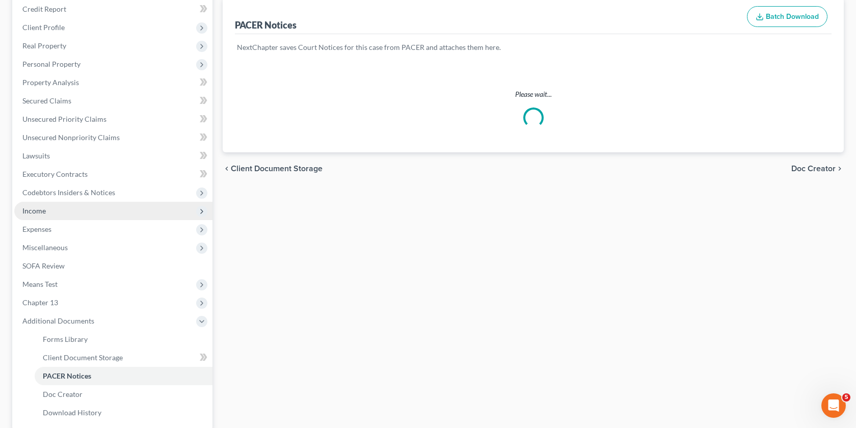
scroll to position [135, 0]
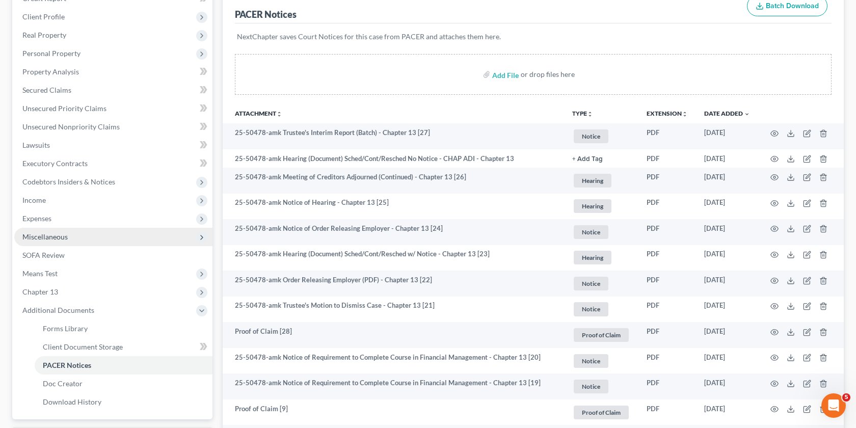
click at [72, 236] on span "Miscellaneous" at bounding box center [113, 237] width 198 height 18
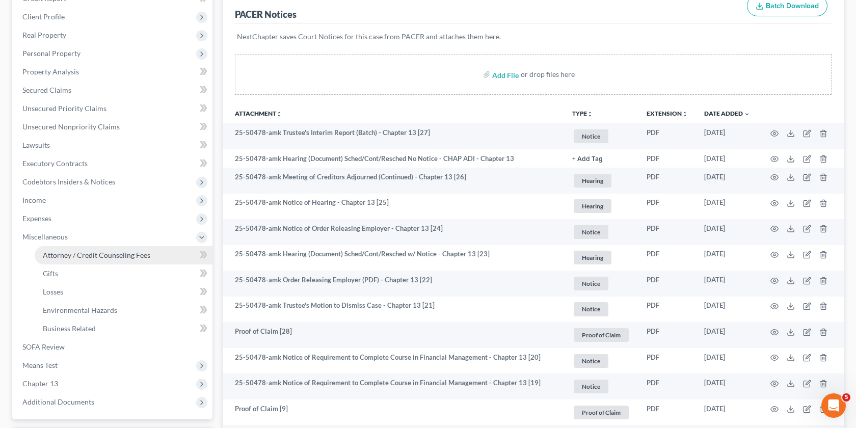
click at [77, 257] on span "Attorney / Credit Counseling Fees" at bounding box center [97, 255] width 108 height 9
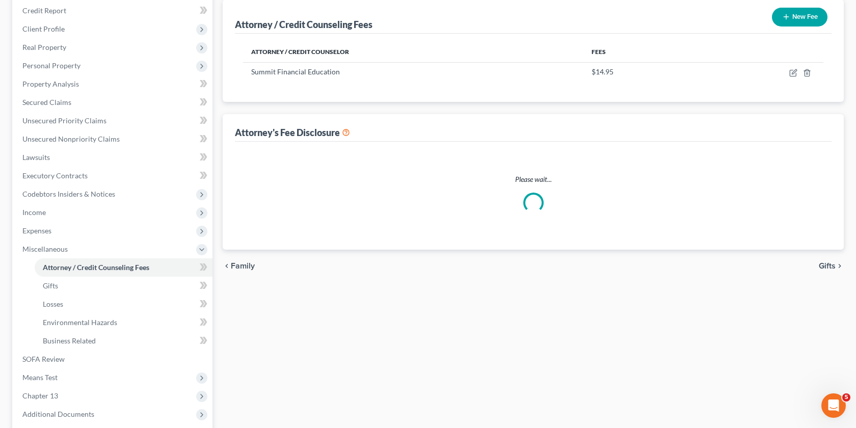
select select "4"
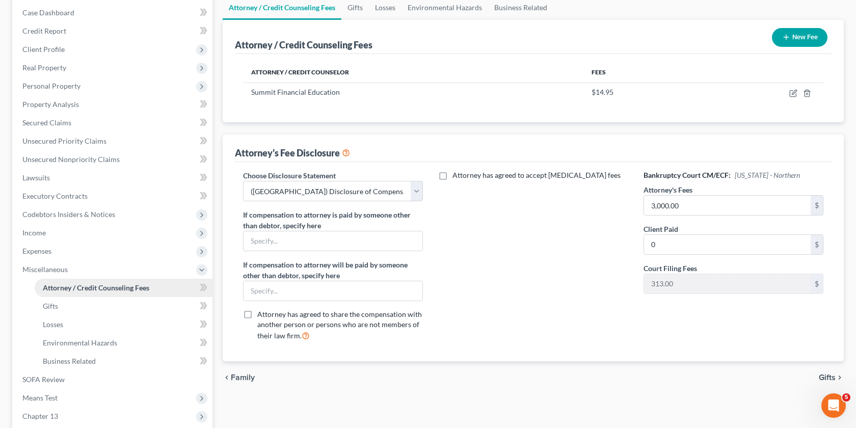
scroll to position [223, 0]
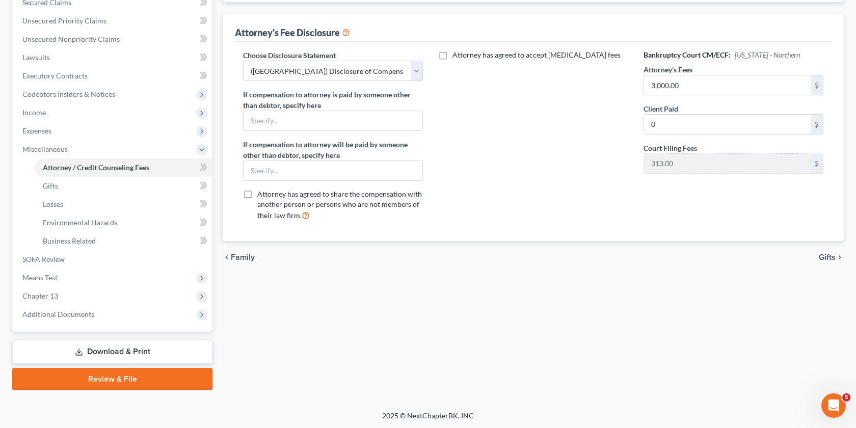
click at [146, 357] on link "Download & Print" at bounding box center [112, 352] width 200 height 24
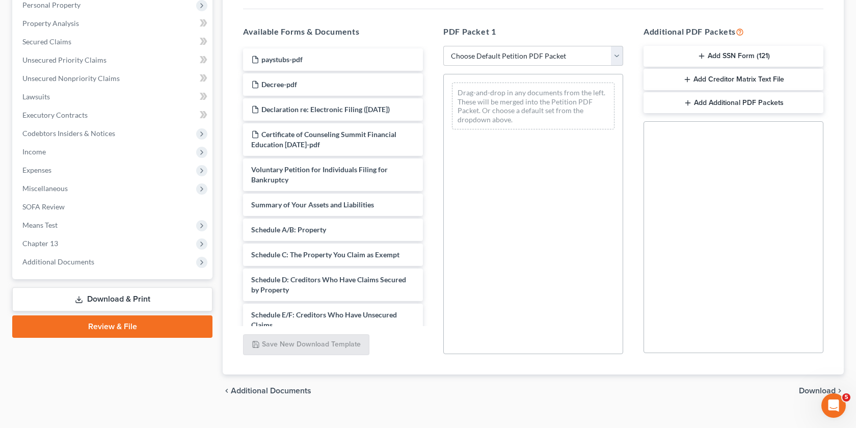
scroll to position [201, 0]
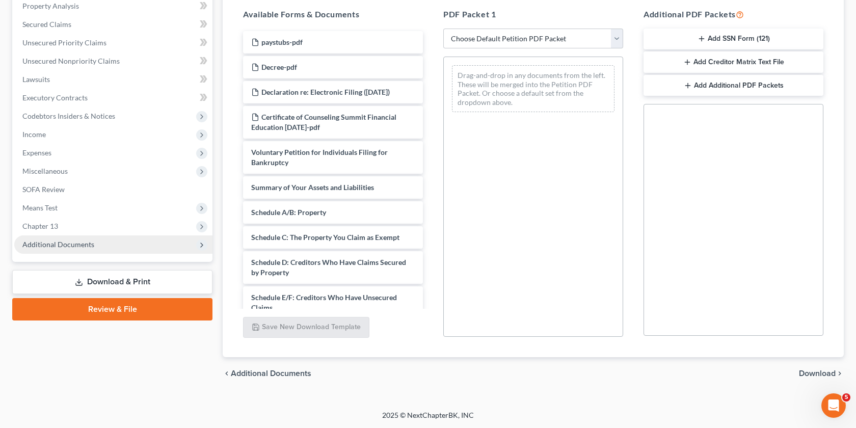
click at [131, 247] on span "Additional Documents" at bounding box center [113, 244] width 198 height 18
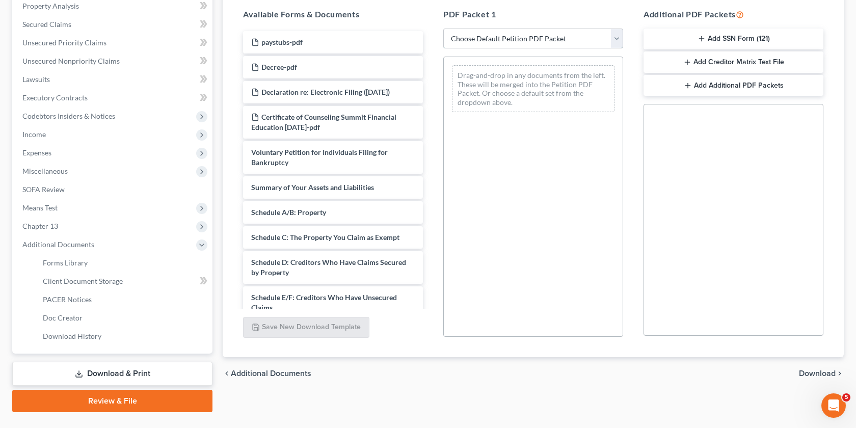
click at [597, 37] on select "Choose Default Petition PDF Packet Complete Bankruptcy Petition (all forms and …" at bounding box center [533, 39] width 180 height 20
select select "0"
click at [443, 29] on select "Choose Default Petition PDF Packet Complete Bankruptcy Petition (all forms and …" at bounding box center [533, 39] width 180 height 20
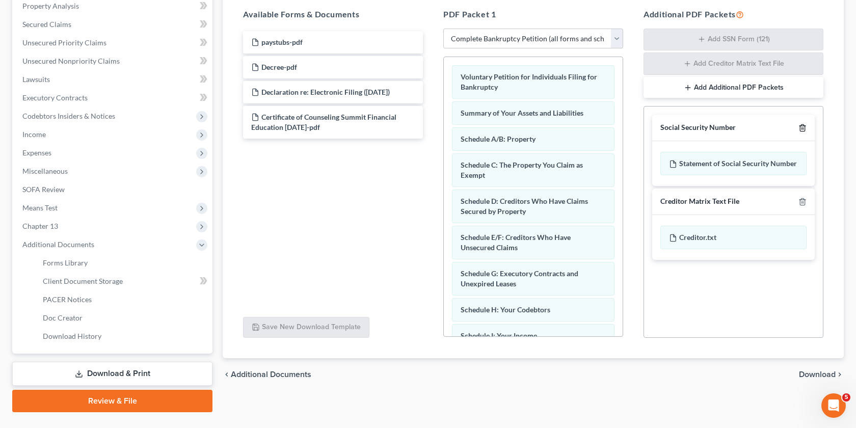
click at [804, 129] on icon "button" at bounding box center [802, 128] width 8 height 8
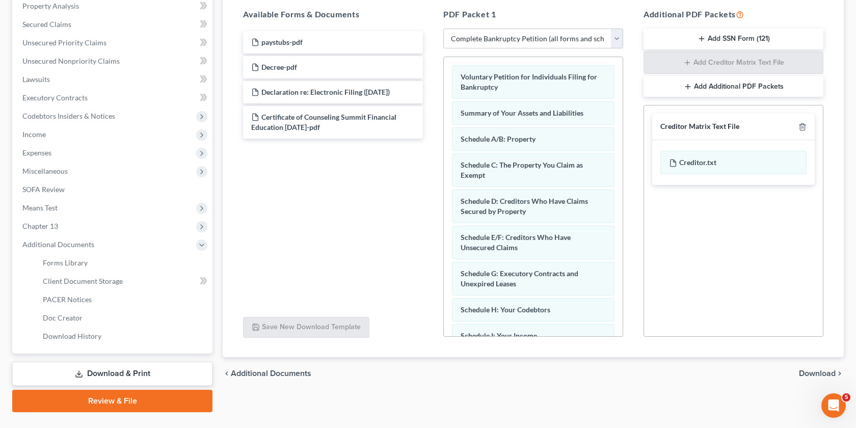
click at [802, 120] on div "Creditor Matrix Text File" at bounding box center [733, 127] width 163 height 26
click at [801, 125] on polyline "button" at bounding box center [802, 125] width 6 height 0
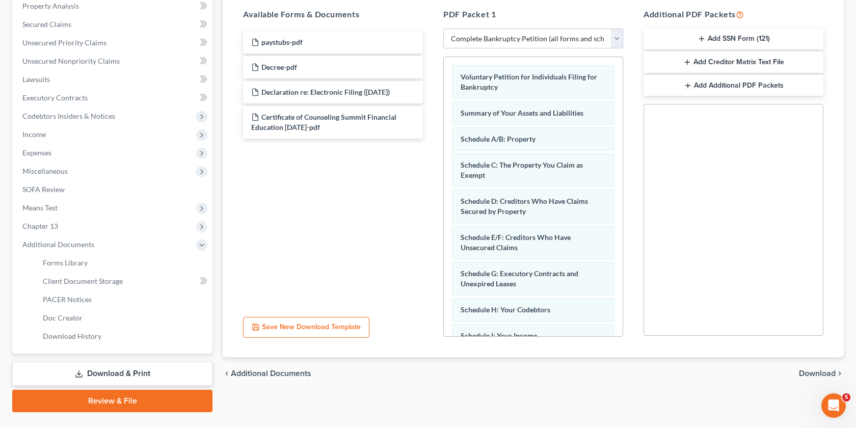
click at [815, 376] on span "Download" at bounding box center [817, 373] width 37 height 8
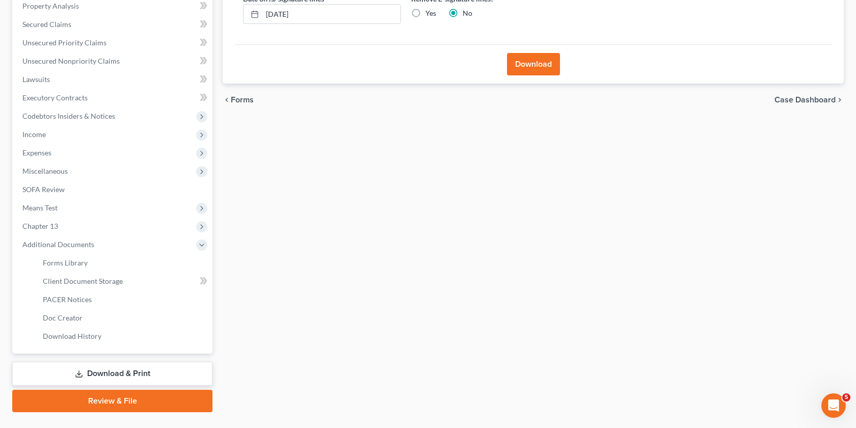
click at [530, 71] on button "Download" at bounding box center [533, 64] width 53 height 22
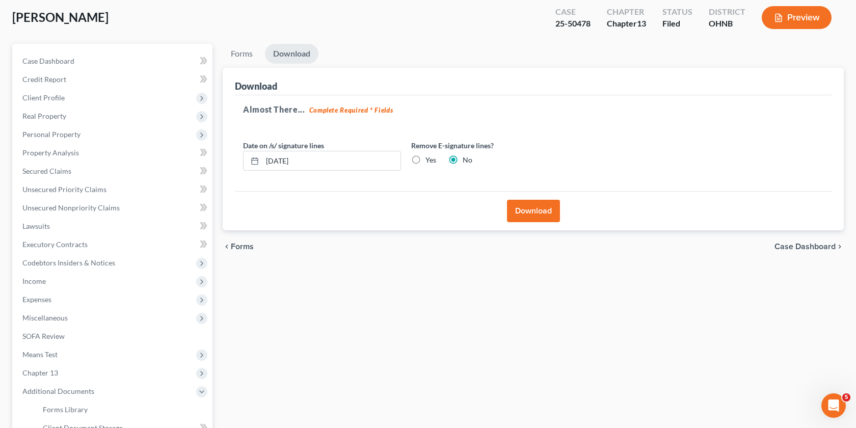
scroll to position [53, 0]
click at [534, 215] on button "Download" at bounding box center [533, 212] width 53 height 22
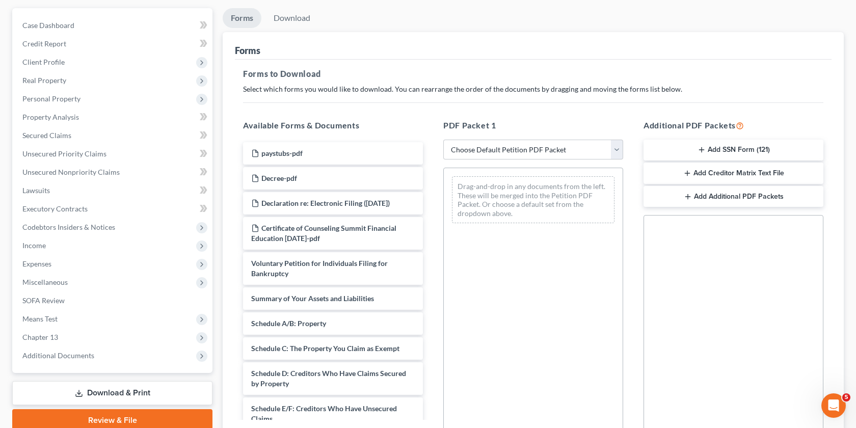
scroll to position [103, 0]
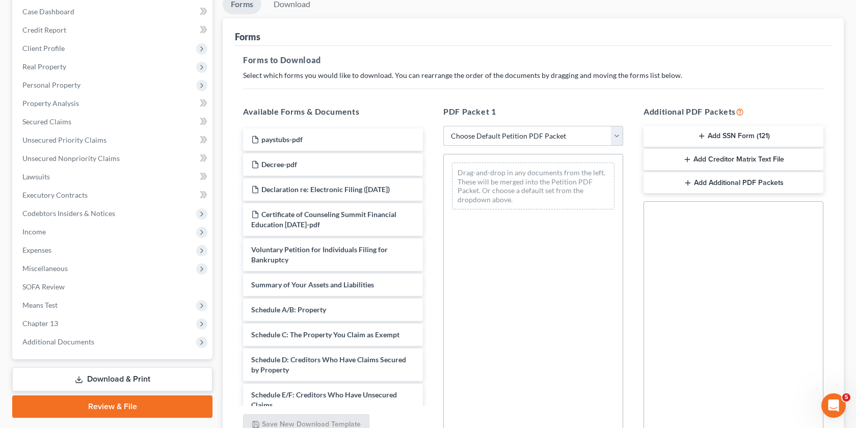
click at [604, 144] on select "Choose Default Petition PDF Packet Complete Bankruptcy Petition (all forms and …" at bounding box center [533, 136] width 180 height 20
select select "0"
click at [443, 126] on select "Choose Default Petition PDF Packet Complete Bankruptcy Petition (all forms and …" at bounding box center [533, 136] width 180 height 20
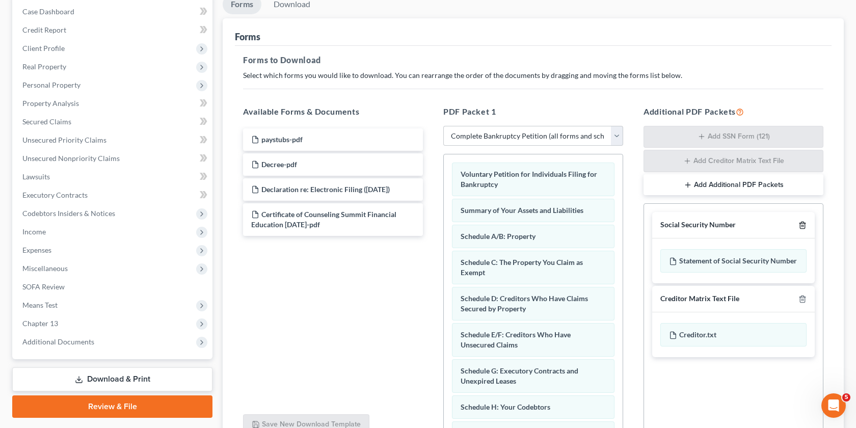
click at [798, 225] on icon "button" at bounding box center [802, 225] width 8 height 8
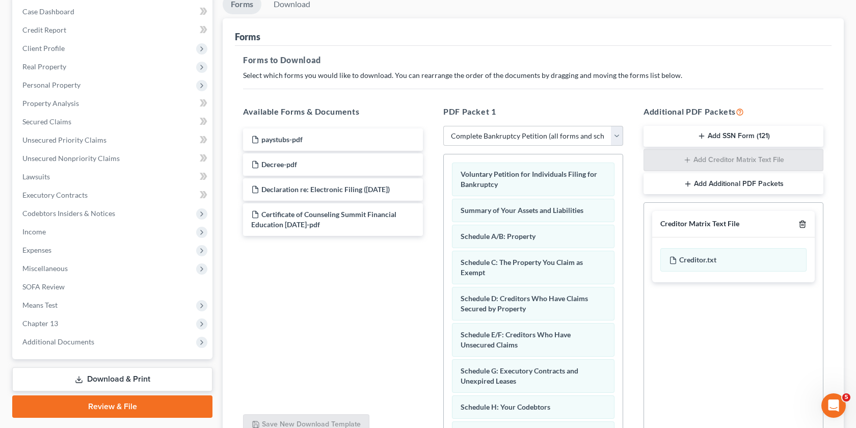
click at [804, 223] on icon "button" at bounding box center [802, 224] width 8 height 8
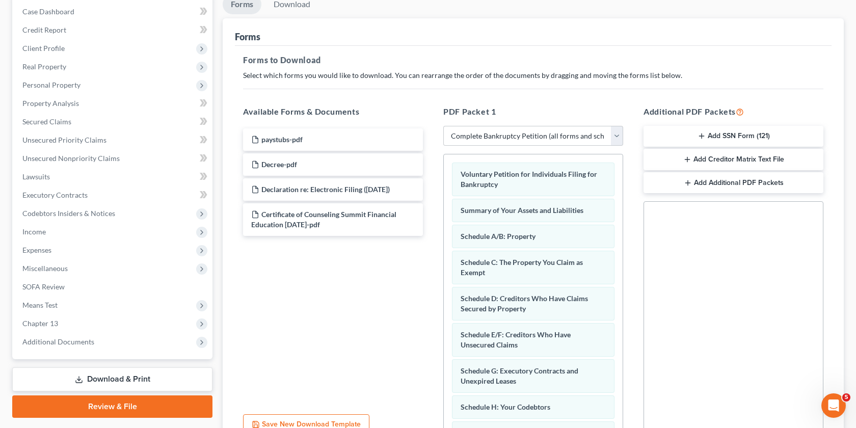
scroll to position [201, 0]
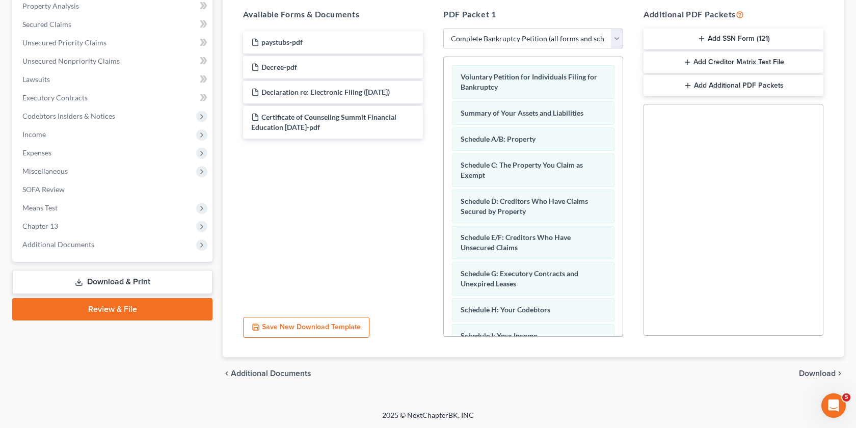
click at [335, 332] on button "Save New Download Template" at bounding box center [306, 327] width 126 height 21
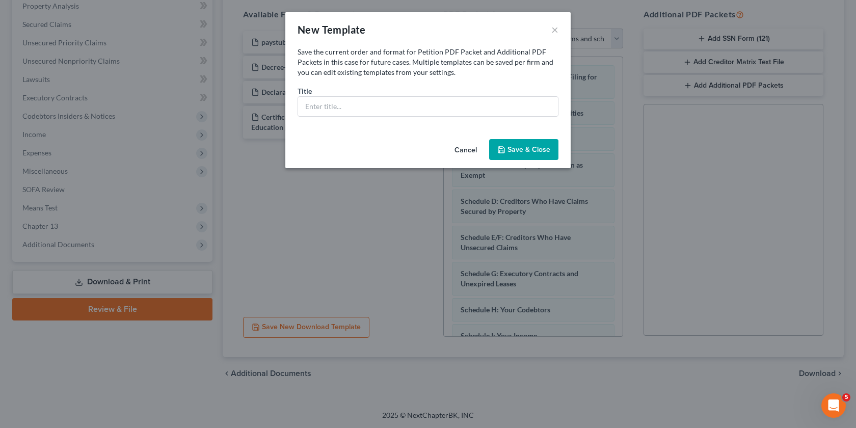
click at [465, 153] on button "Cancel" at bounding box center [465, 150] width 39 height 20
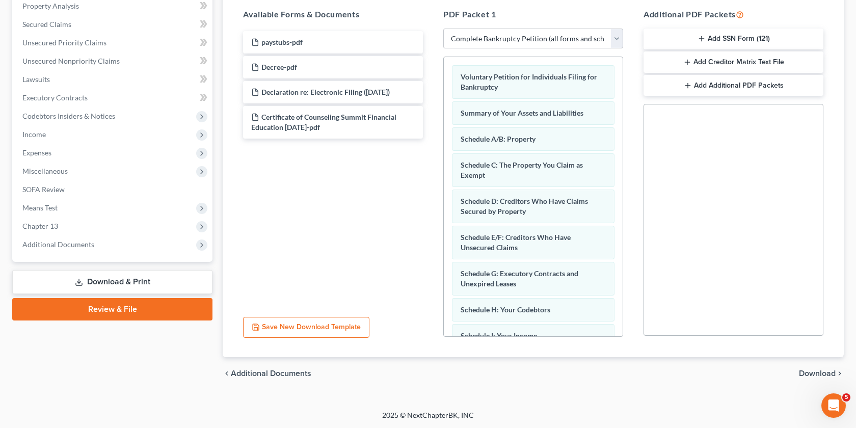
click at [820, 375] on span "Download" at bounding box center [817, 373] width 37 height 8
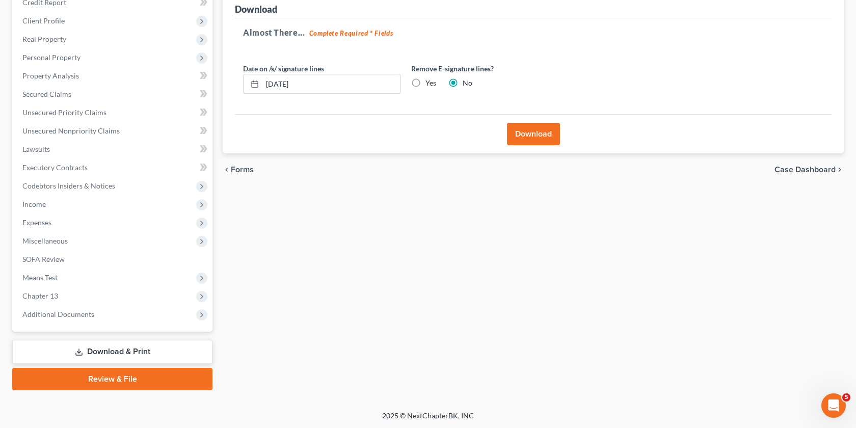
click at [546, 131] on button "Download" at bounding box center [533, 134] width 53 height 22
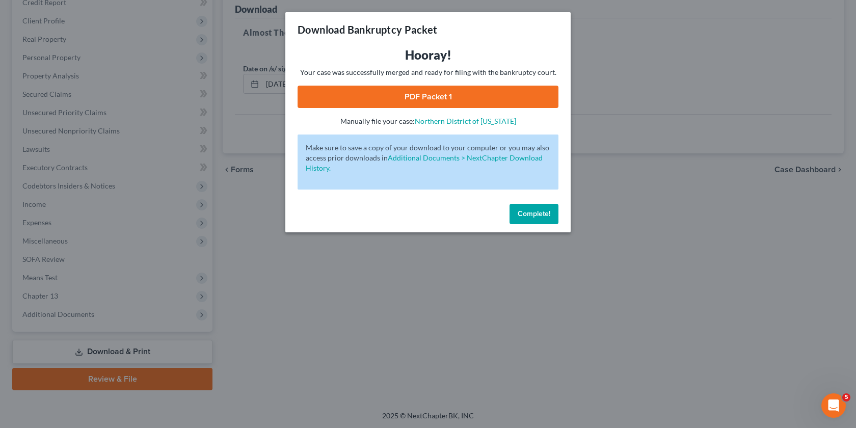
click at [473, 97] on link "PDF Packet 1" at bounding box center [428, 97] width 261 height 22
click at [634, 46] on div "Download Bankruptcy Packet Hooray! Your case was successfully merged and ready …" at bounding box center [428, 214] width 856 height 428
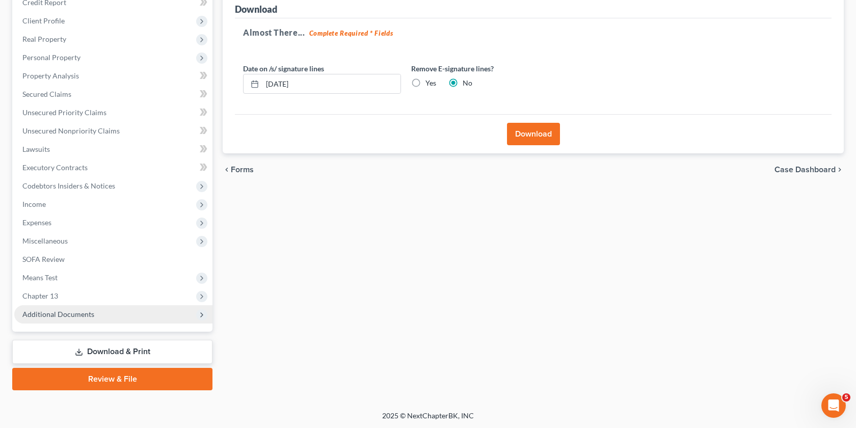
click at [101, 316] on span "Additional Documents" at bounding box center [113, 314] width 198 height 18
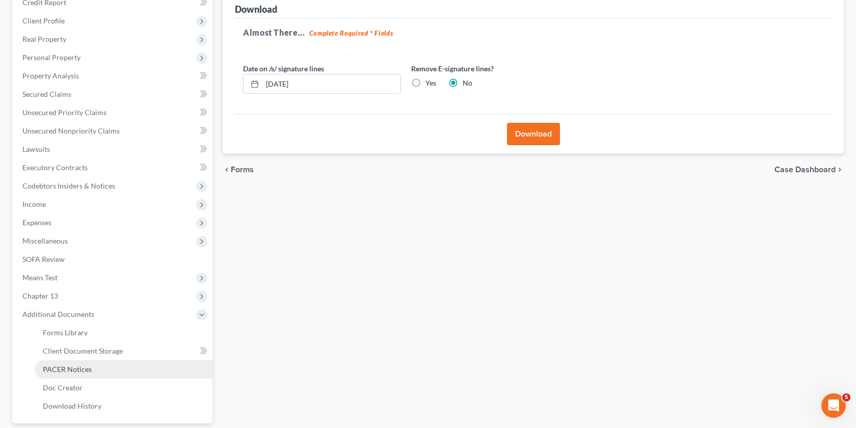
click at [83, 373] on link "PACER Notices" at bounding box center [124, 369] width 178 height 18
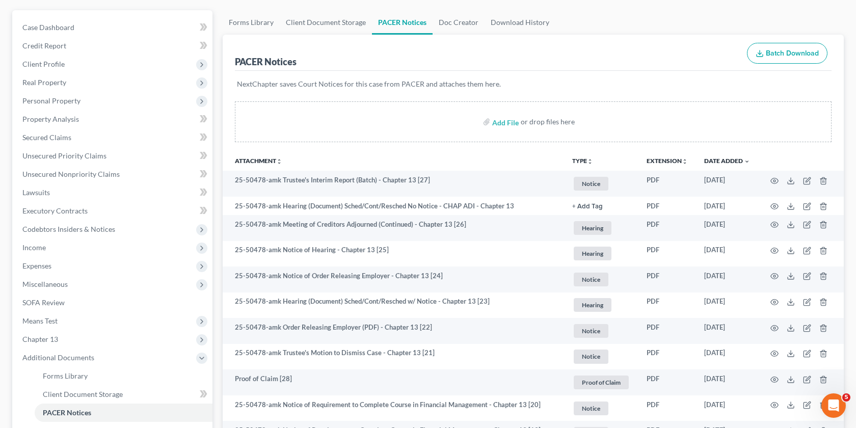
scroll to position [113, 0]
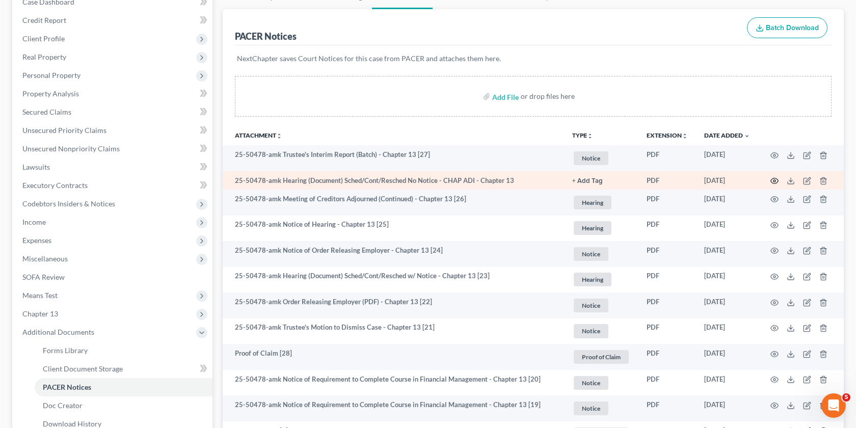
click at [774, 180] on icon "button" at bounding box center [774, 181] width 8 height 8
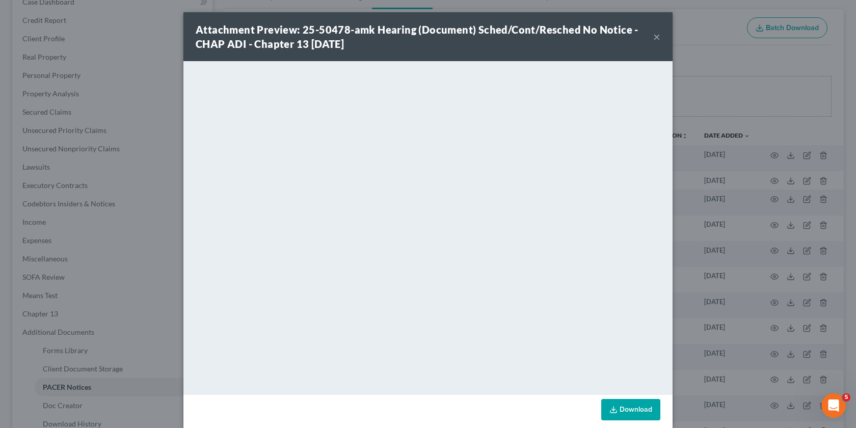
click at [705, 249] on div "Attachment Preview: 25-50478-amk Hearing (Document) Sched/Cont/Resched No Notic…" at bounding box center [428, 214] width 856 height 428
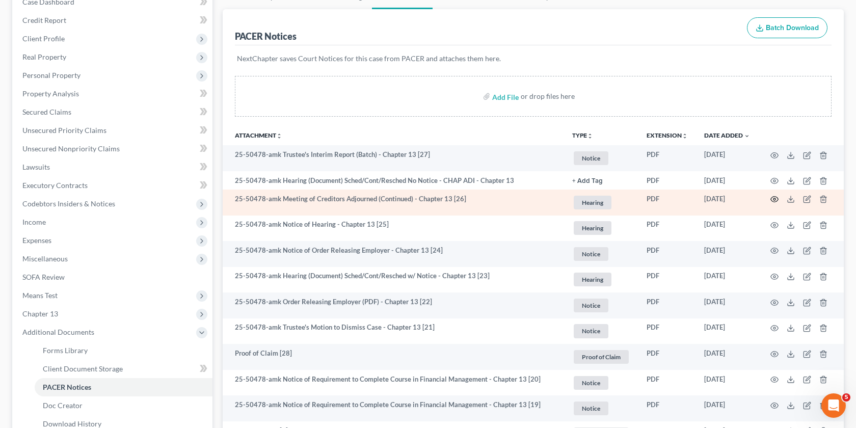
click at [774, 199] on circle "button" at bounding box center [774, 199] width 2 height 2
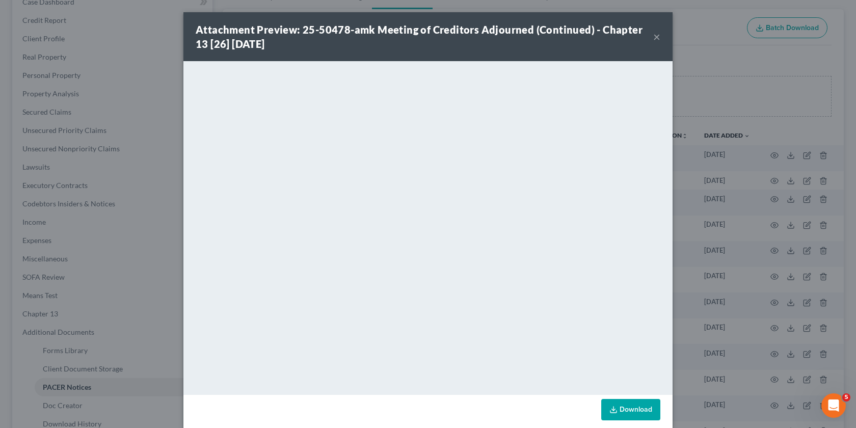
click at [694, 259] on div "Attachment Preview: 25-50478-amk Meeting of Creditors Adjourned (Continued) - C…" at bounding box center [428, 214] width 856 height 428
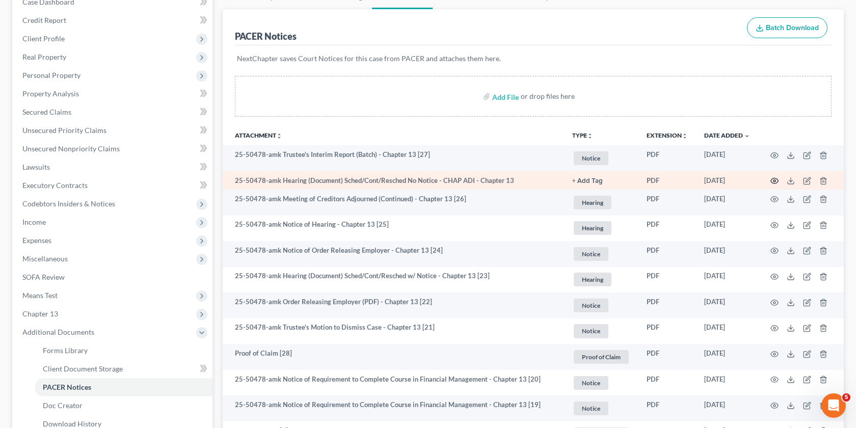
click at [772, 182] on icon "button" at bounding box center [775, 181] width 8 height 6
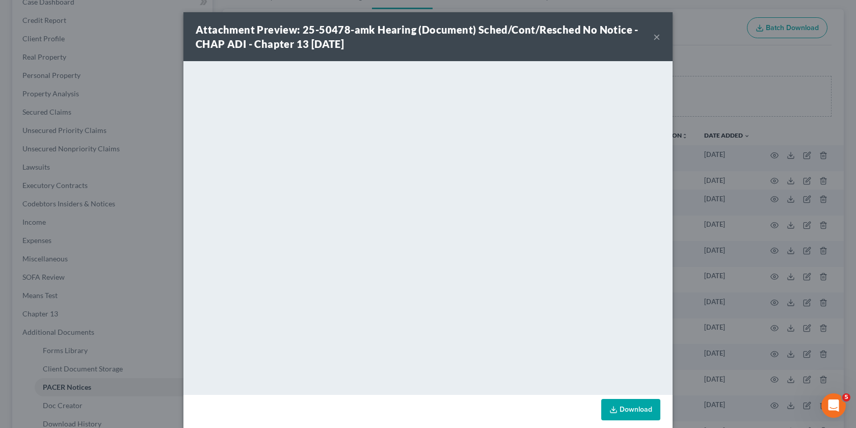
click at [747, 212] on div "Attachment Preview: 25-50478-amk Hearing (Document) Sched/Cont/Resched No Notic…" at bounding box center [428, 214] width 856 height 428
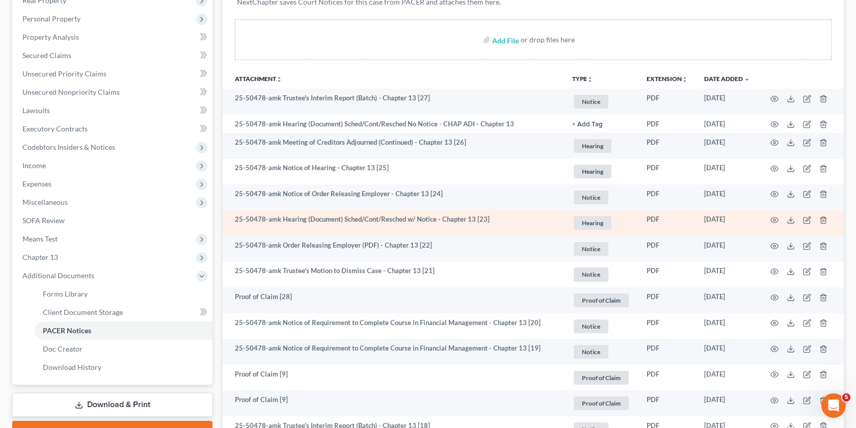
scroll to position [168, 0]
click at [775, 220] on icon "button" at bounding box center [774, 222] width 8 height 8
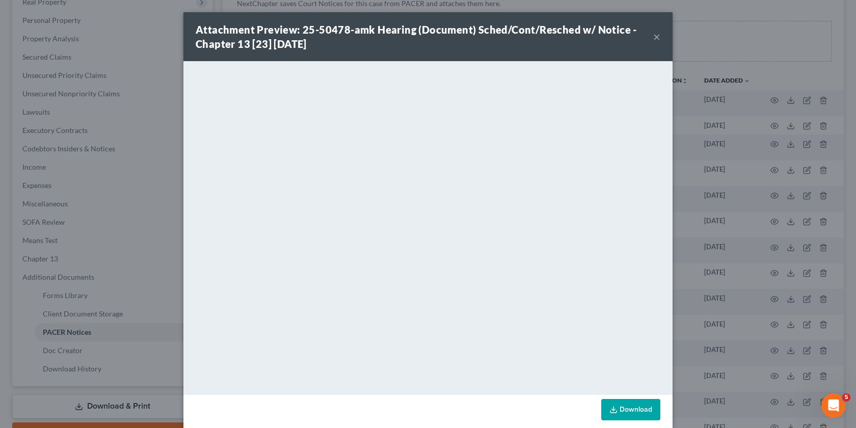
scroll to position [12, 0]
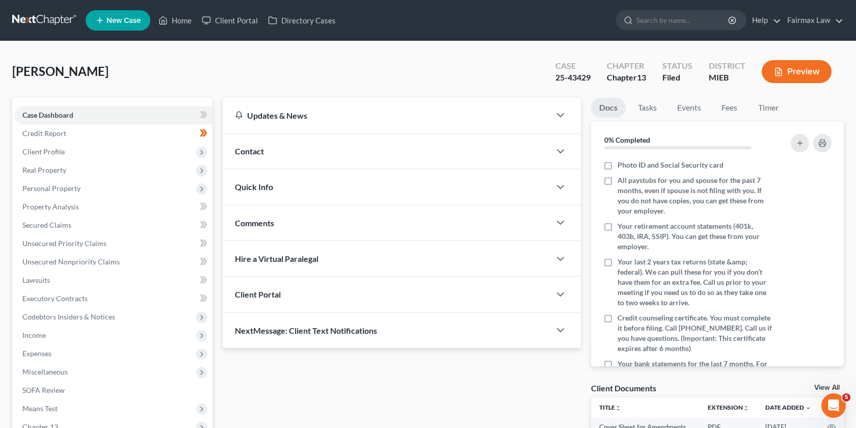
scroll to position [145, 0]
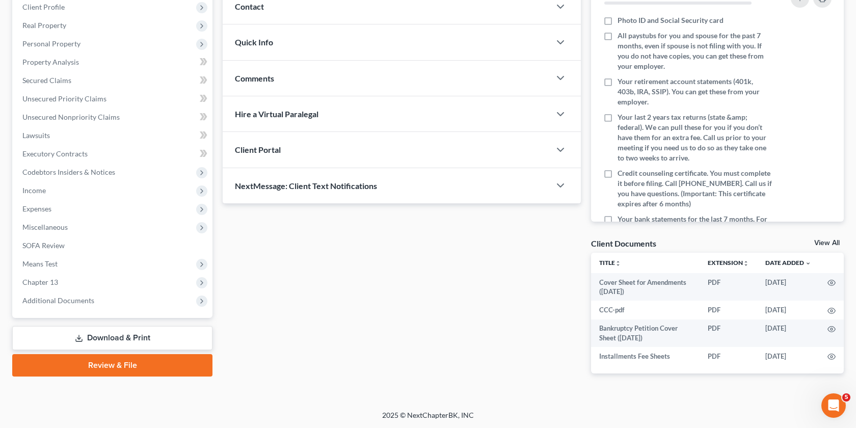
click at [88, 312] on div "Case Dashboard Payments Invoices Payments Payments Credit Report Client Profile…" at bounding box center [112, 135] width 200 height 365
click at [84, 303] on span "Additional Documents" at bounding box center [58, 300] width 72 height 9
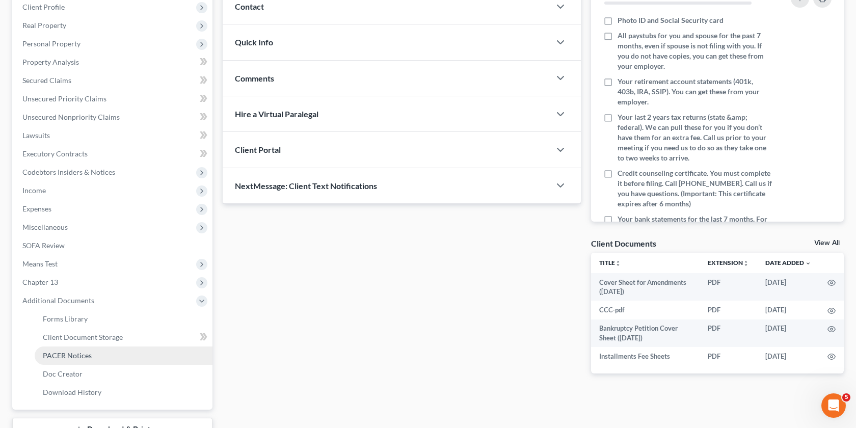
click at [86, 353] on span "PACER Notices" at bounding box center [67, 355] width 49 height 9
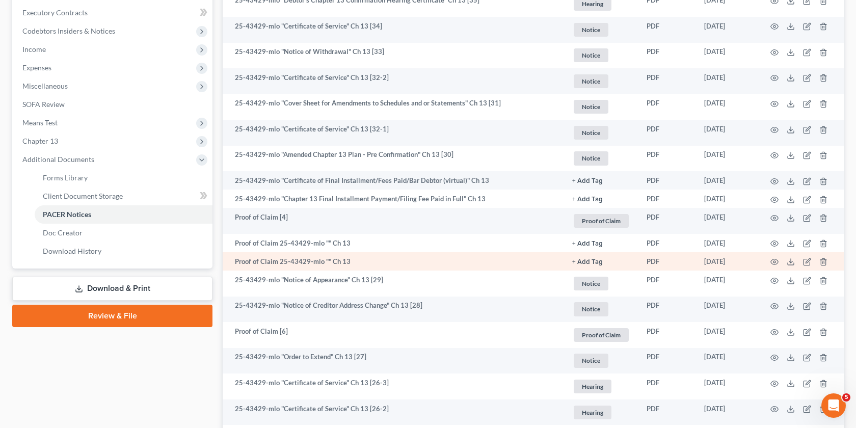
scroll to position [992, 0]
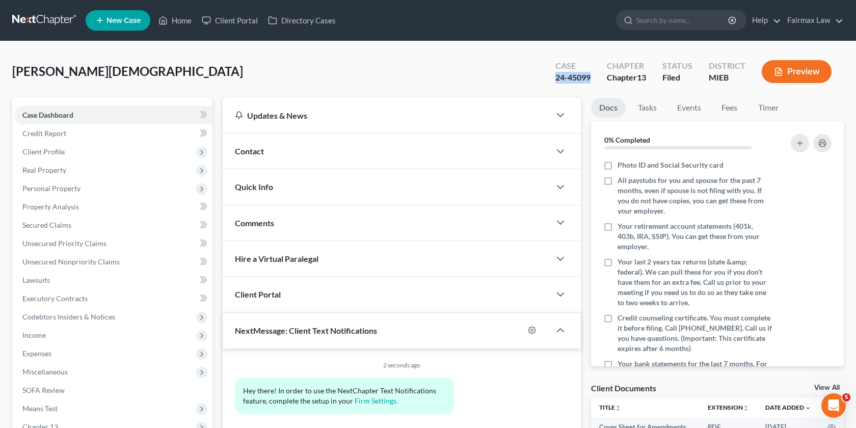
drag, startPoint x: 593, startPoint y: 79, endPoint x: 551, endPoint y: 79, distance: 41.8
click at [551, 79] on div "Case 24-45099" at bounding box center [572, 73] width 51 height 30
copy div "24-45099"
